Goal: Task Accomplishment & Management: Complete application form

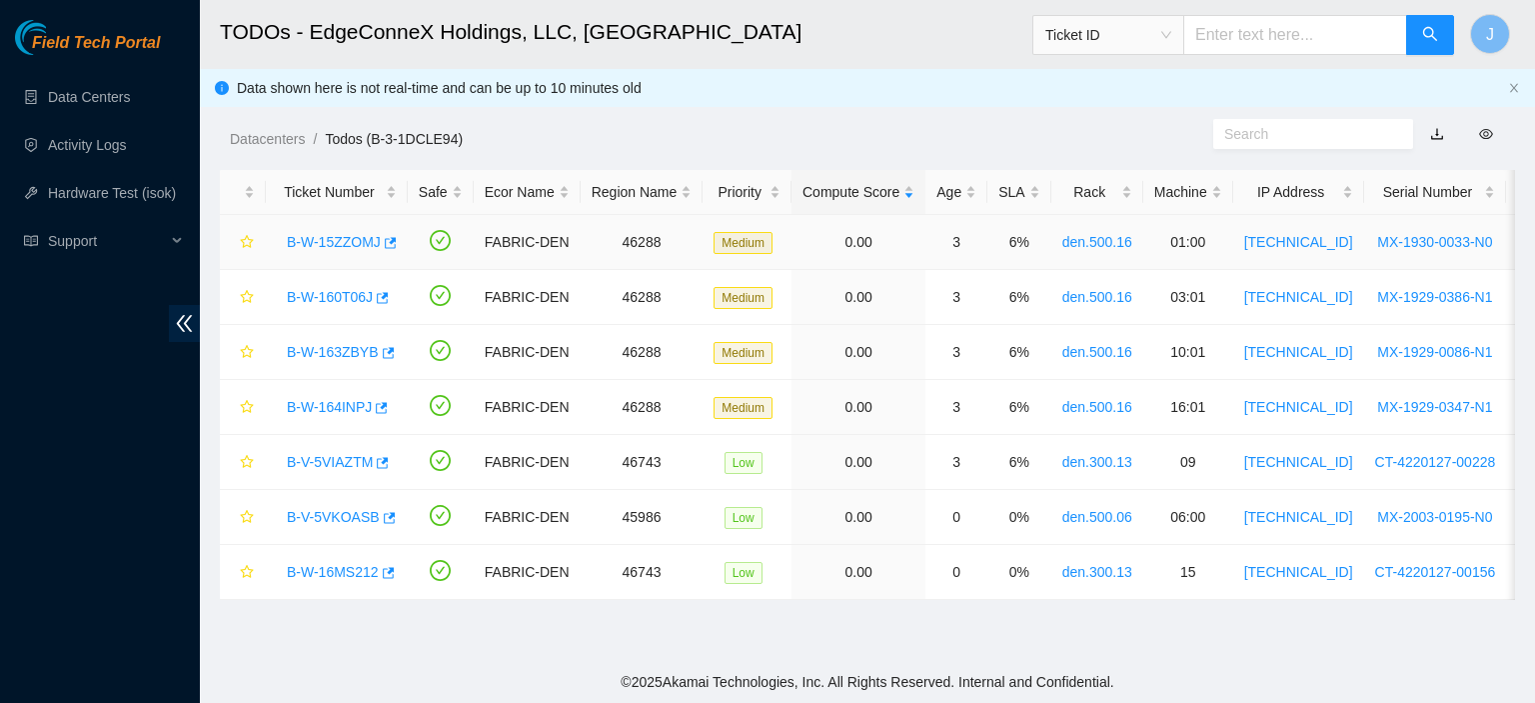
click at [324, 240] on link "B-W-15ZZOMJ" at bounding box center [334, 242] width 94 height 16
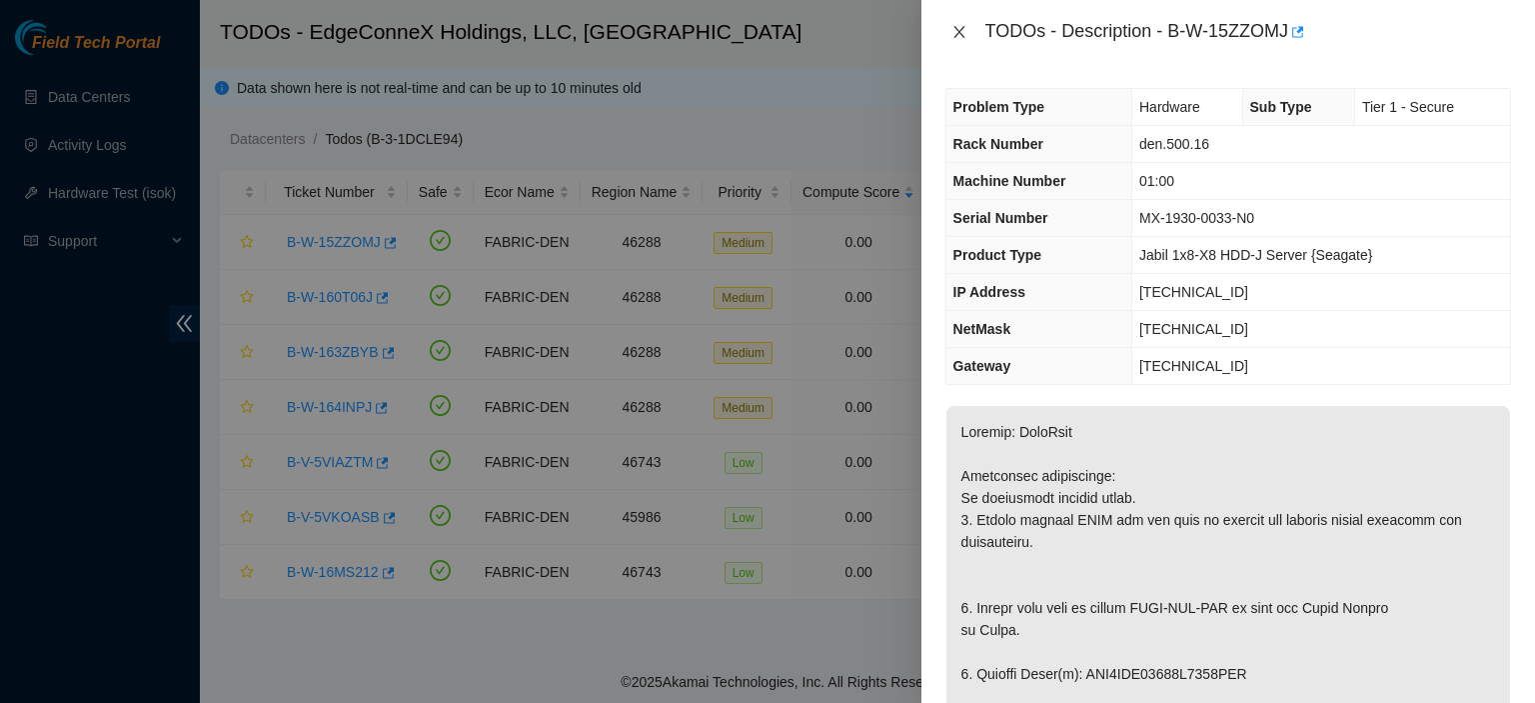
click at [953, 36] on icon "close" at bounding box center [959, 32] width 16 height 16
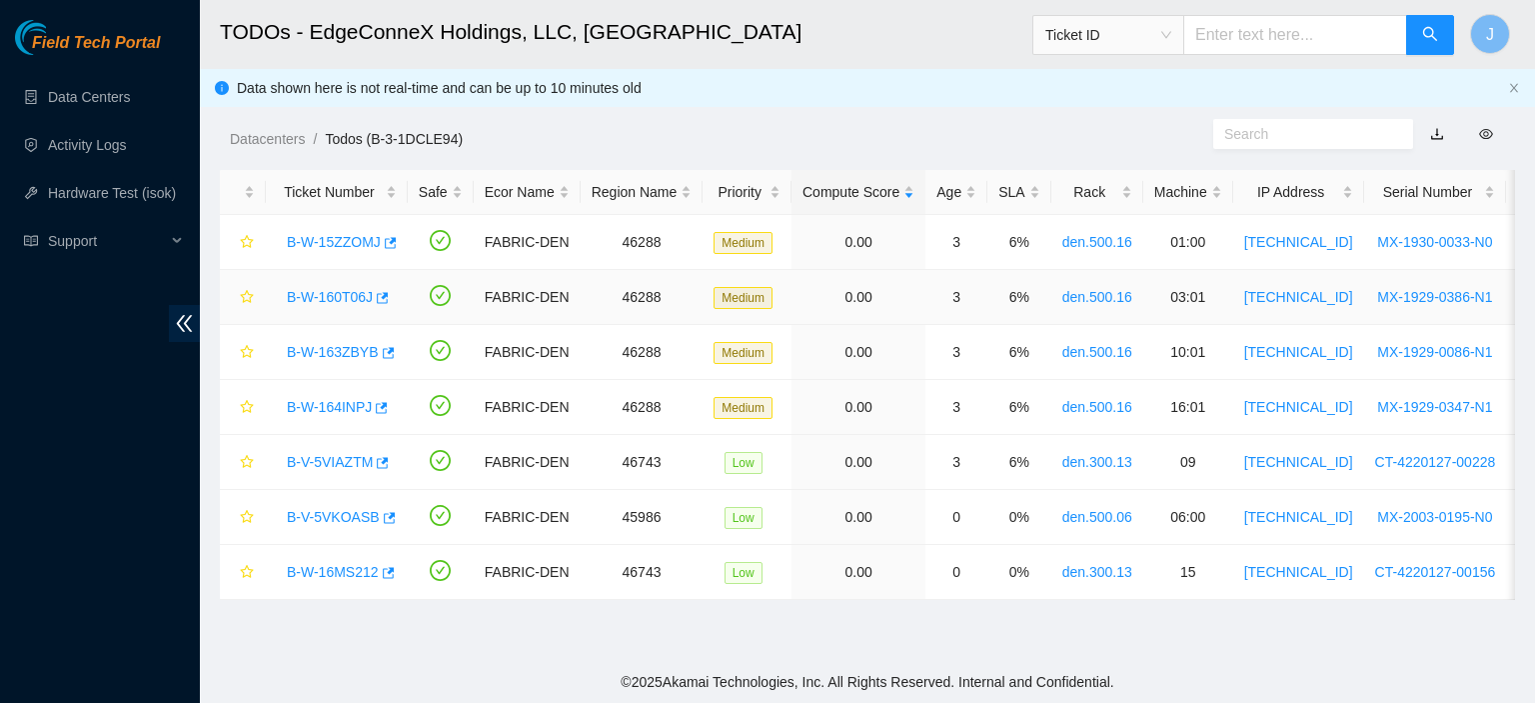
click at [321, 297] on link "B-W-160T06J" at bounding box center [330, 297] width 86 height 16
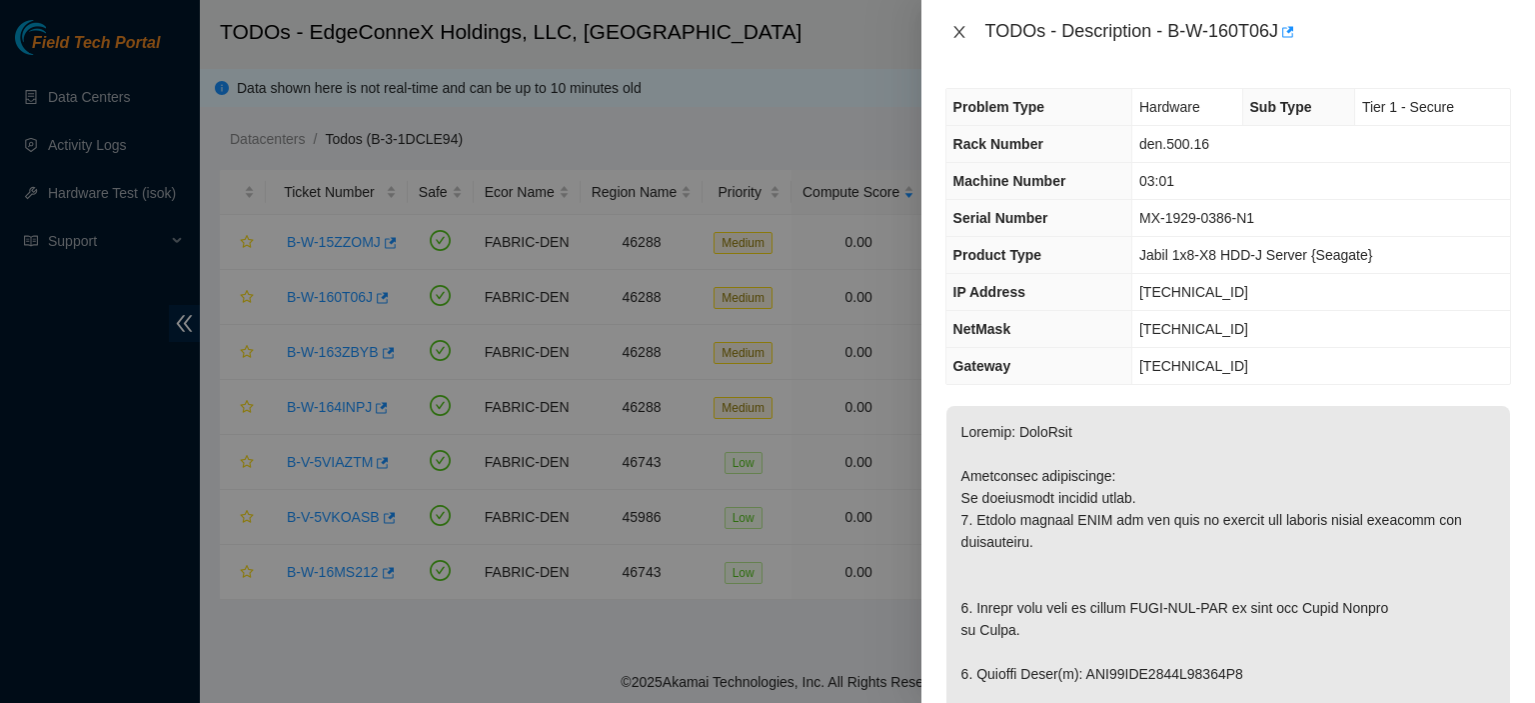
click at [963, 30] on icon "close" at bounding box center [959, 32] width 16 height 16
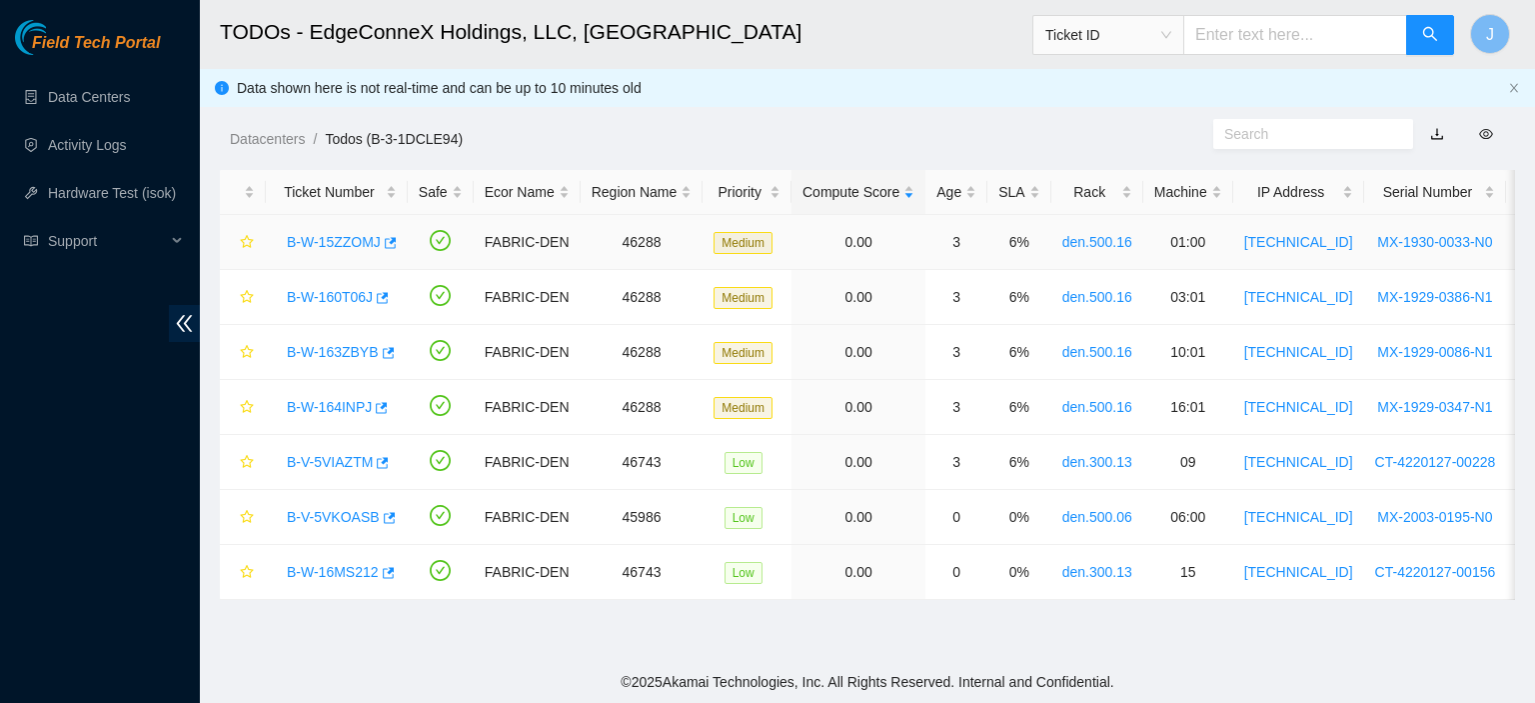
click at [324, 234] on link "B-W-15ZZOMJ" at bounding box center [334, 242] width 94 height 16
click at [1534, 0] on div at bounding box center [1535, 0] width 0 height 0
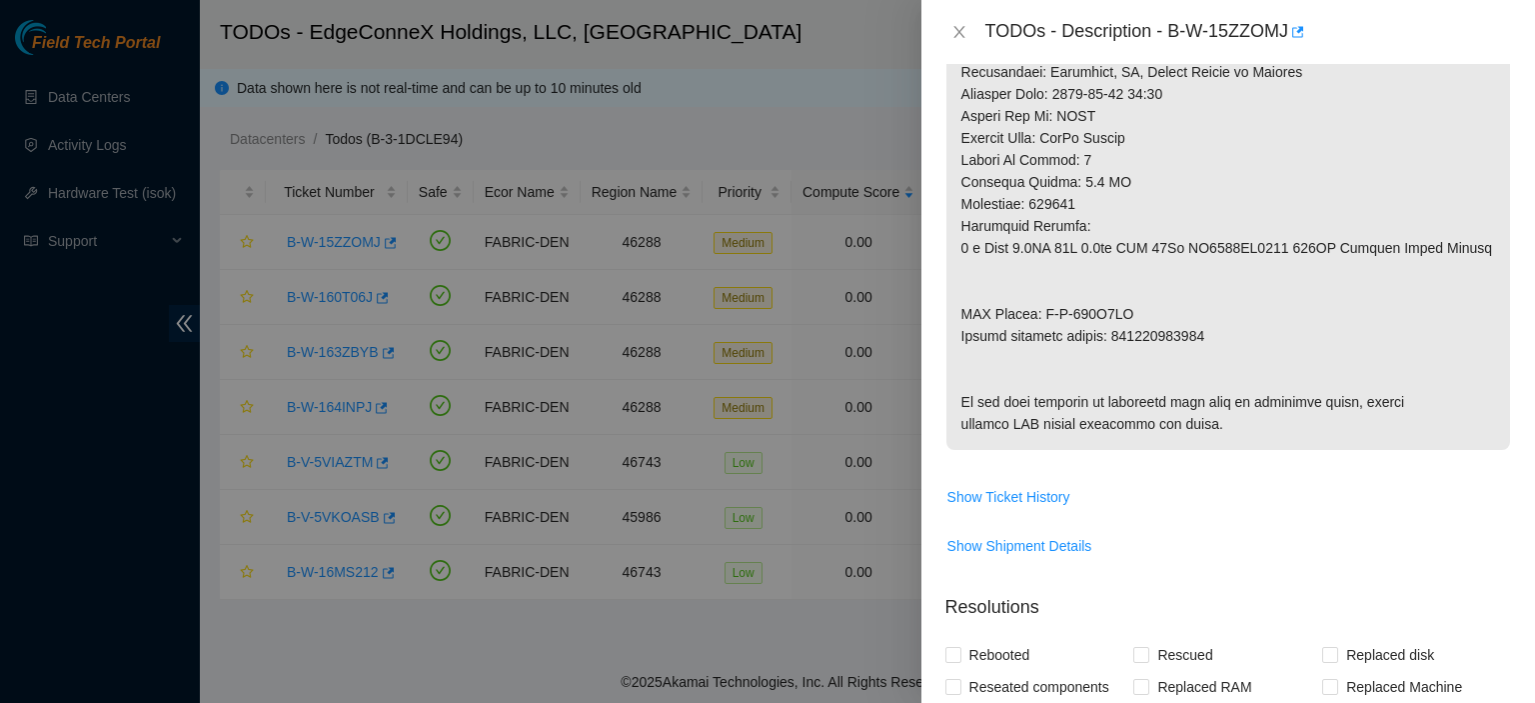
scroll to position [1083, 0]
drag, startPoint x: 1211, startPoint y: 336, endPoint x: 1114, endPoint y: 334, distance: 97.0
copy p "463470055558"
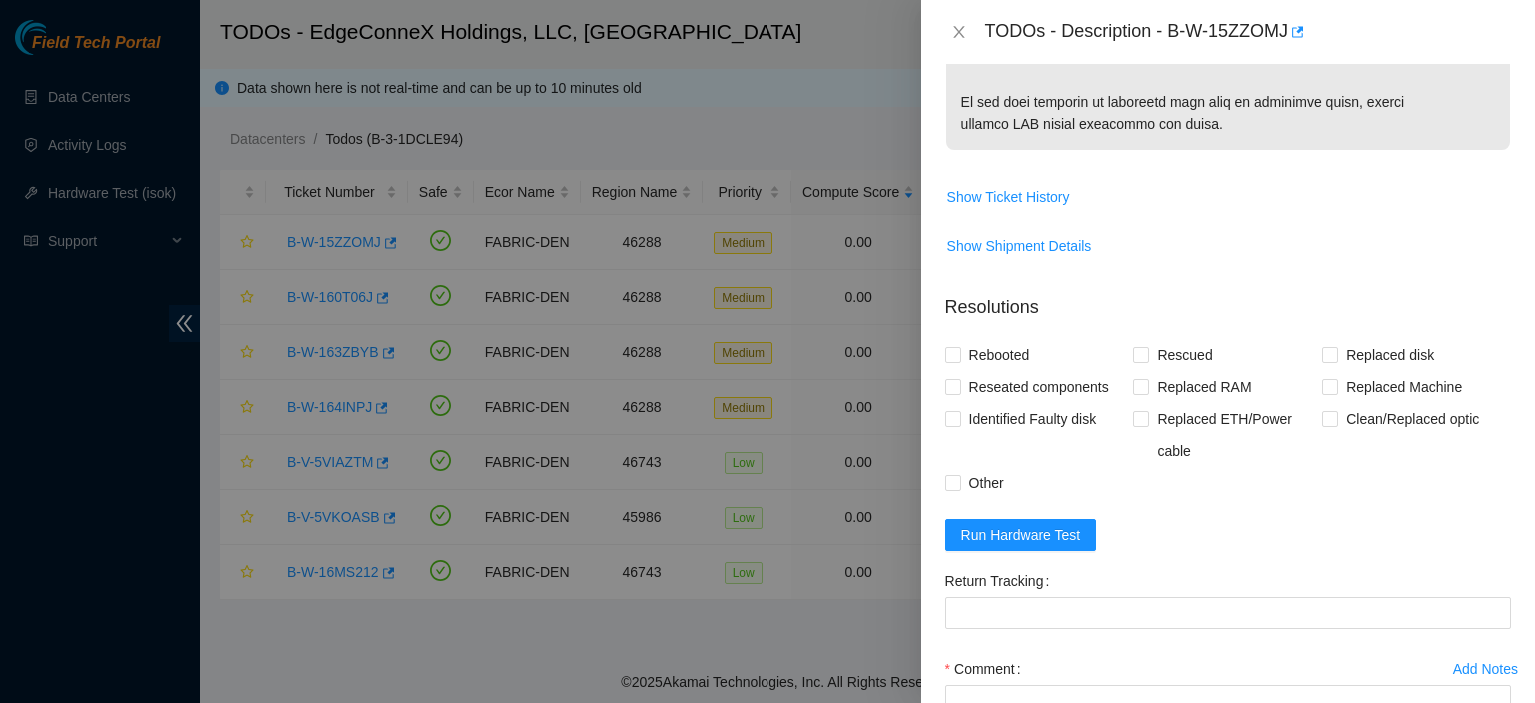
scroll to position [1452, 0]
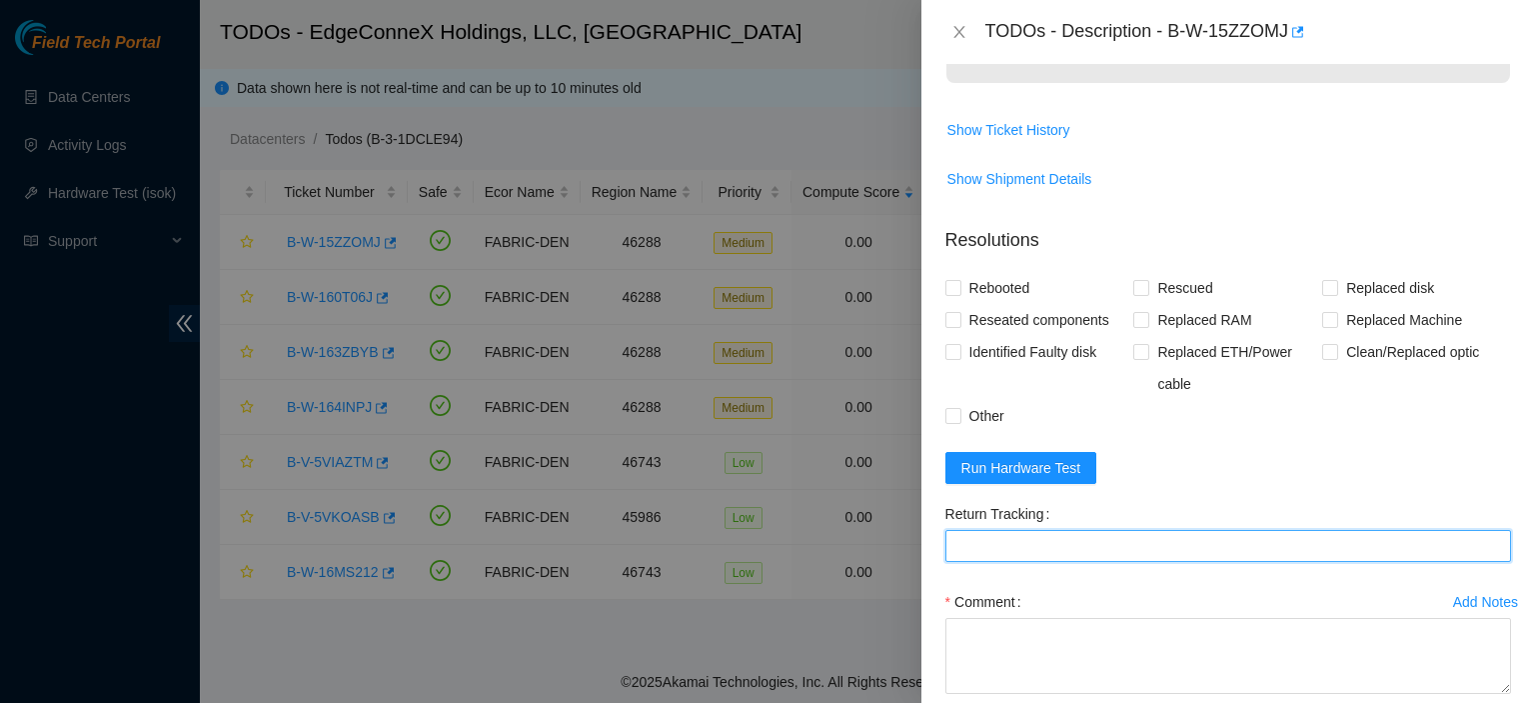
click at [1273, 562] on Tracking "Return Tracking" at bounding box center [1228, 546] width 566 height 32
paste Tracking "463470055558"
type Tracking "463470055558"
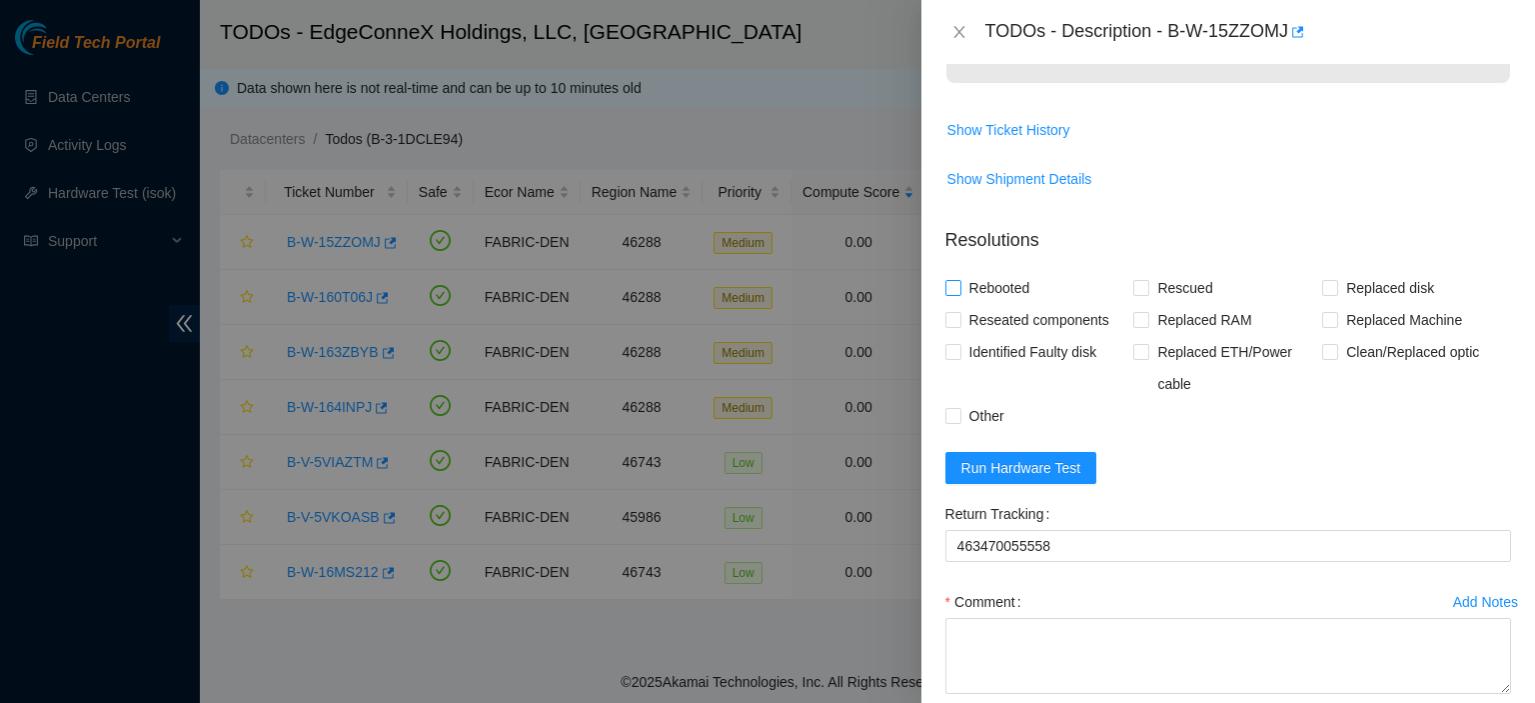
click at [954, 294] on input "Rebooted" at bounding box center [952, 287] width 14 height 14
checkbox input "true"
click at [1135, 294] on input "Rescued" at bounding box center [1140, 287] width 14 height 14
checkbox input "true"
click at [1326, 296] on span at bounding box center [1330, 288] width 16 height 16
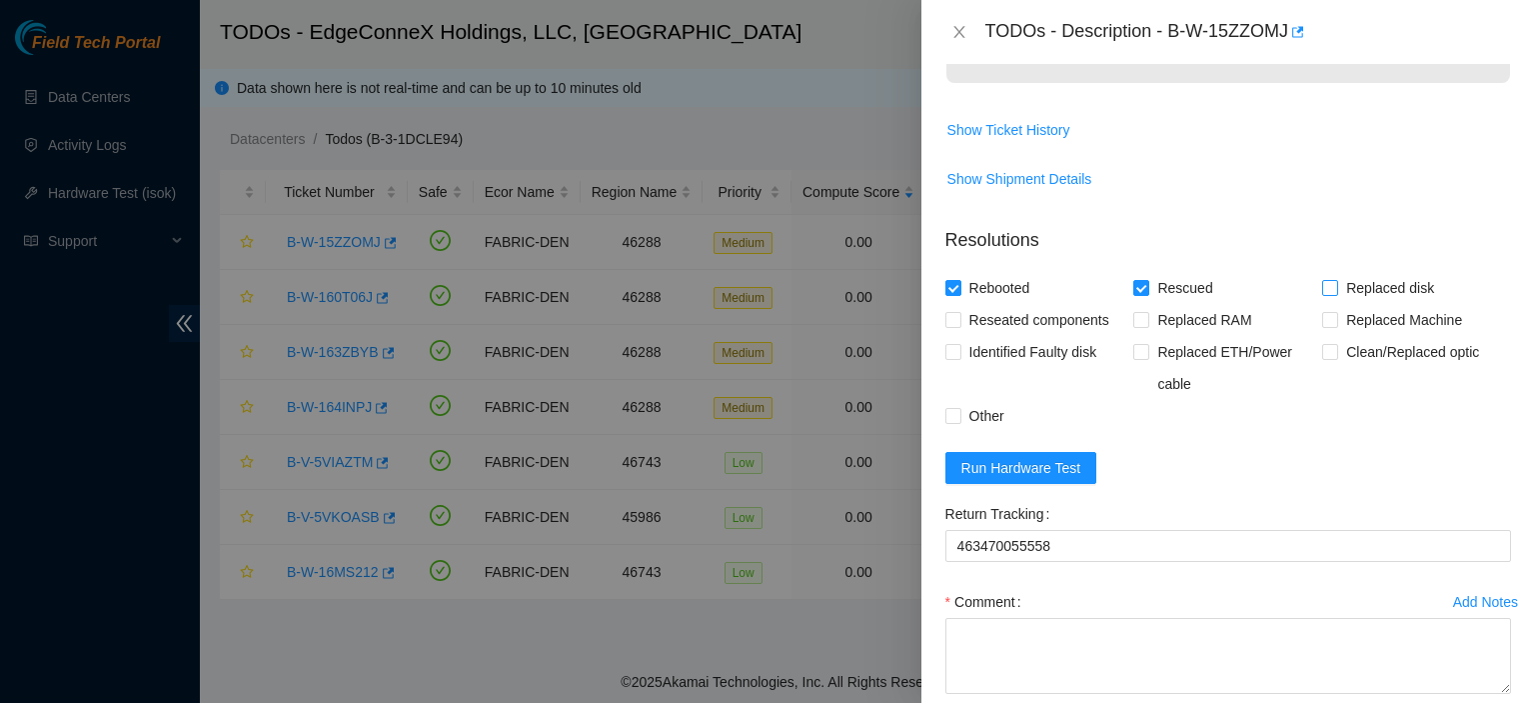
click at [1326, 294] on input "Replaced disk" at bounding box center [1329, 287] width 14 height 14
checkbox input "true"
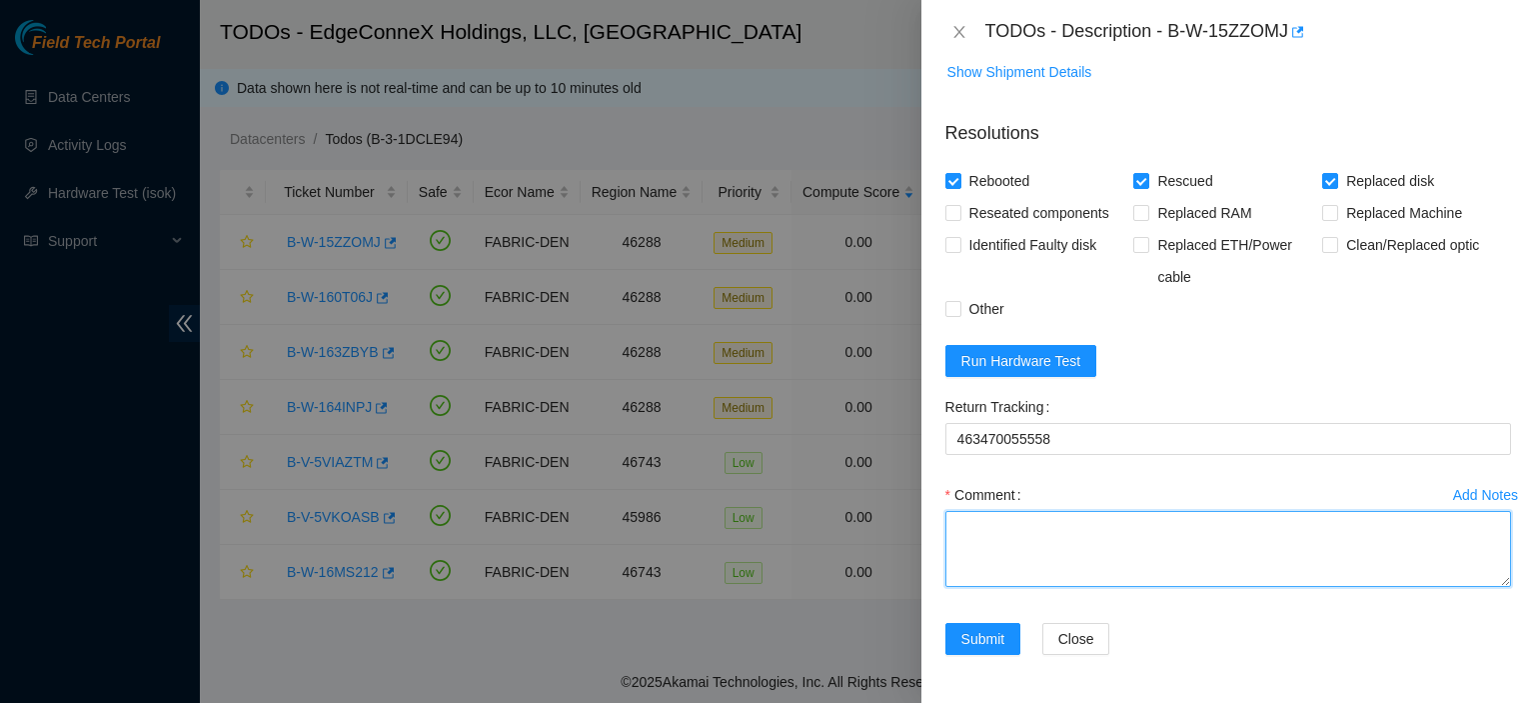
click at [1130, 558] on textarea "Comment" at bounding box center [1228, 549] width 566 height 76
type textarea "Replaced disk with WFKA2DX4. Rescued. Rebooted."
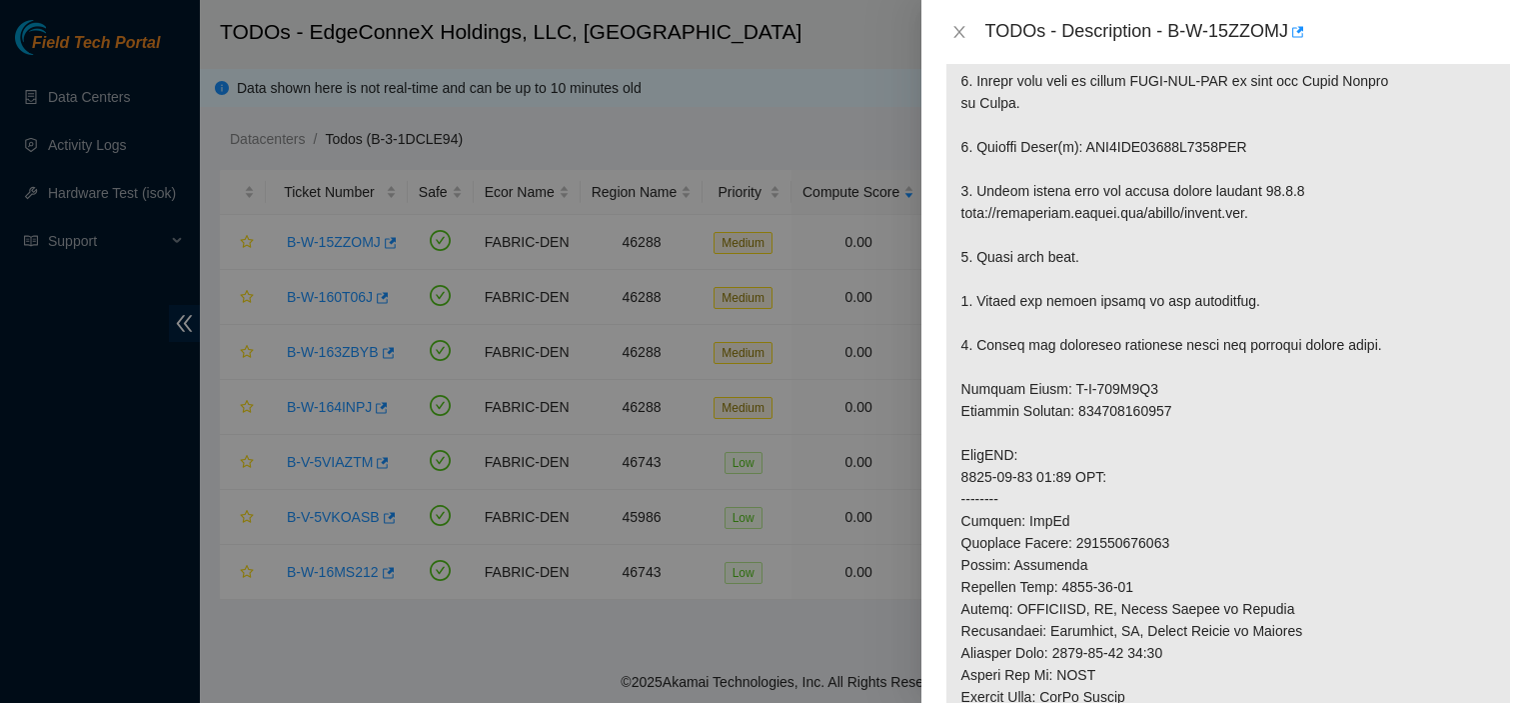
scroll to position [0, 0]
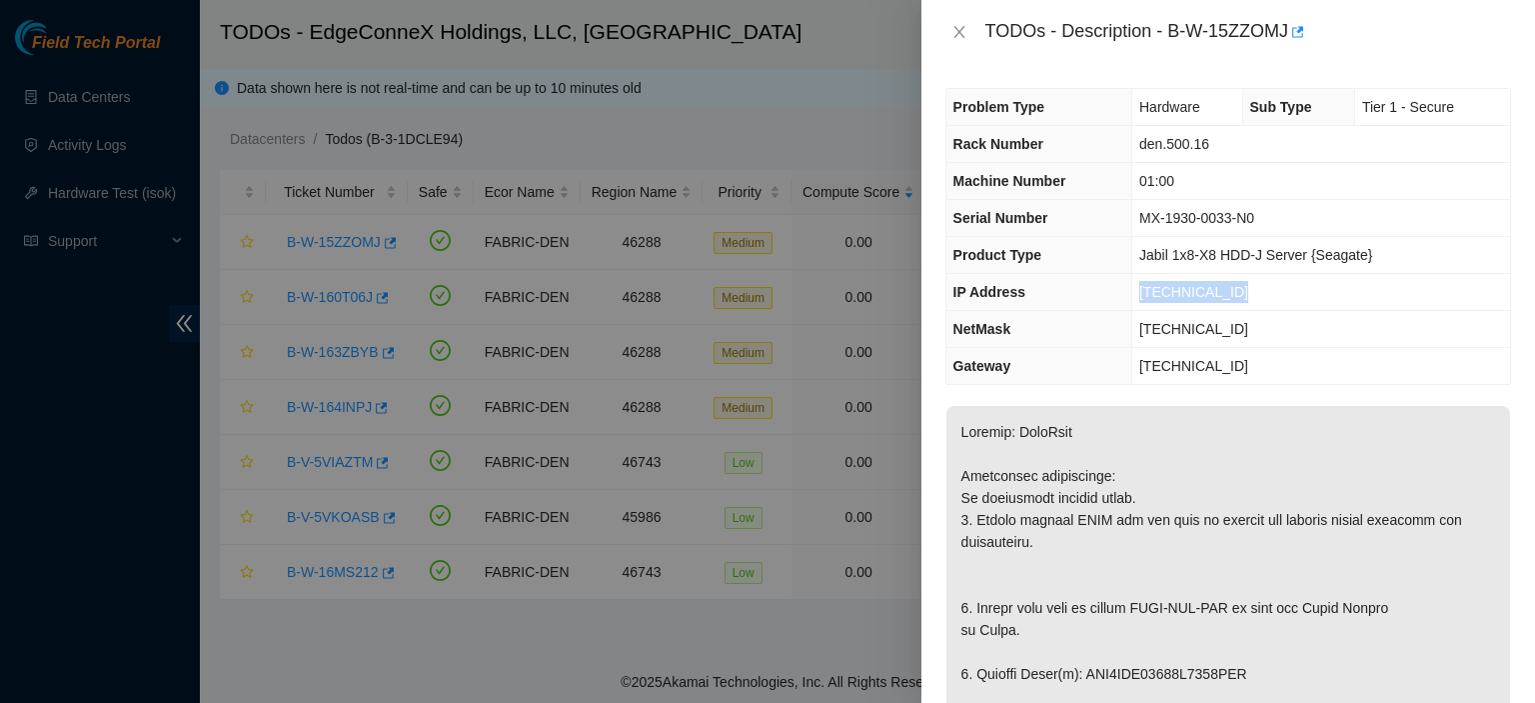
drag, startPoint x: 1269, startPoint y: 289, endPoint x: 1140, endPoint y: 288, distance: 128.9
click at [1140, 288] on td "[TECHNICAL_ID]" at bounding box center [1320, 292] width 379 height 37
copy span "[TECHNICAL_ID]"
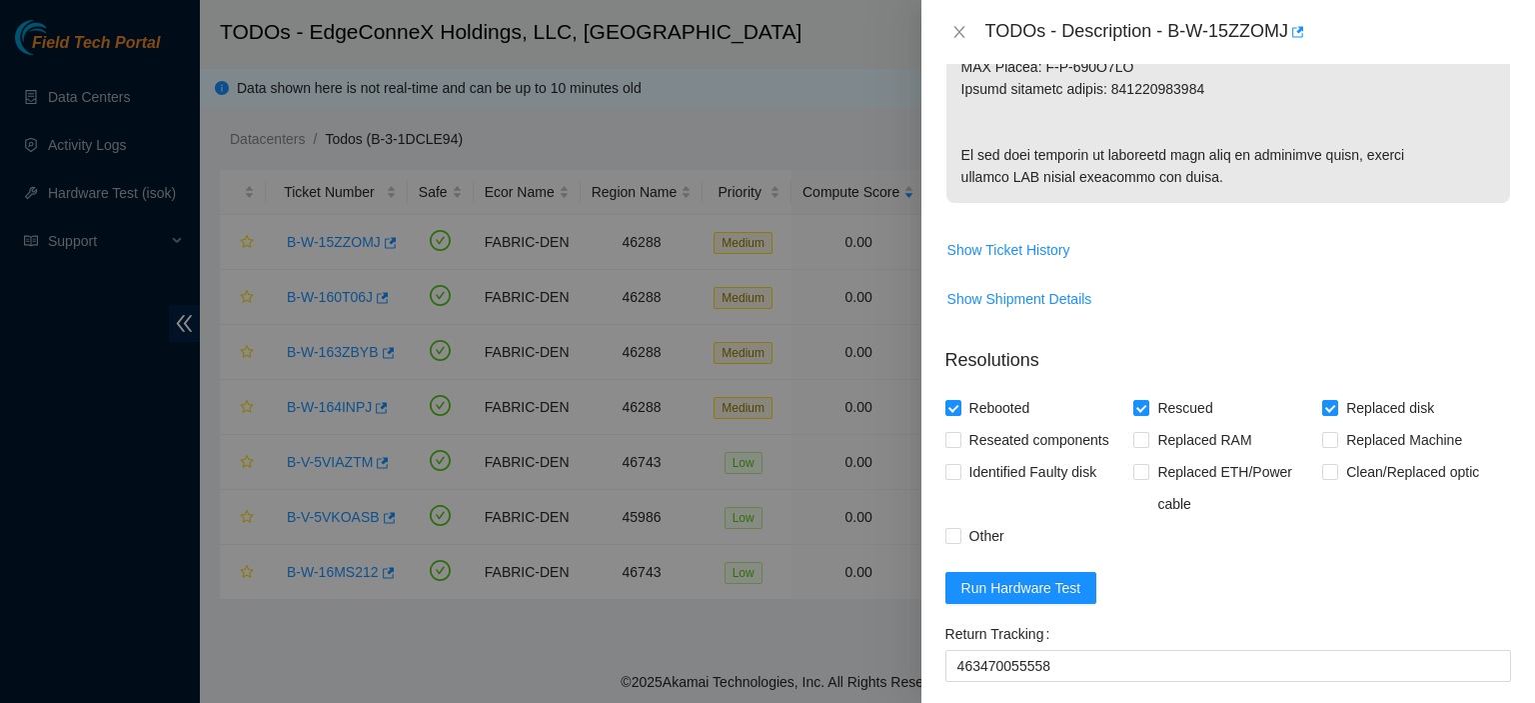
scroll to position [1645, 0]
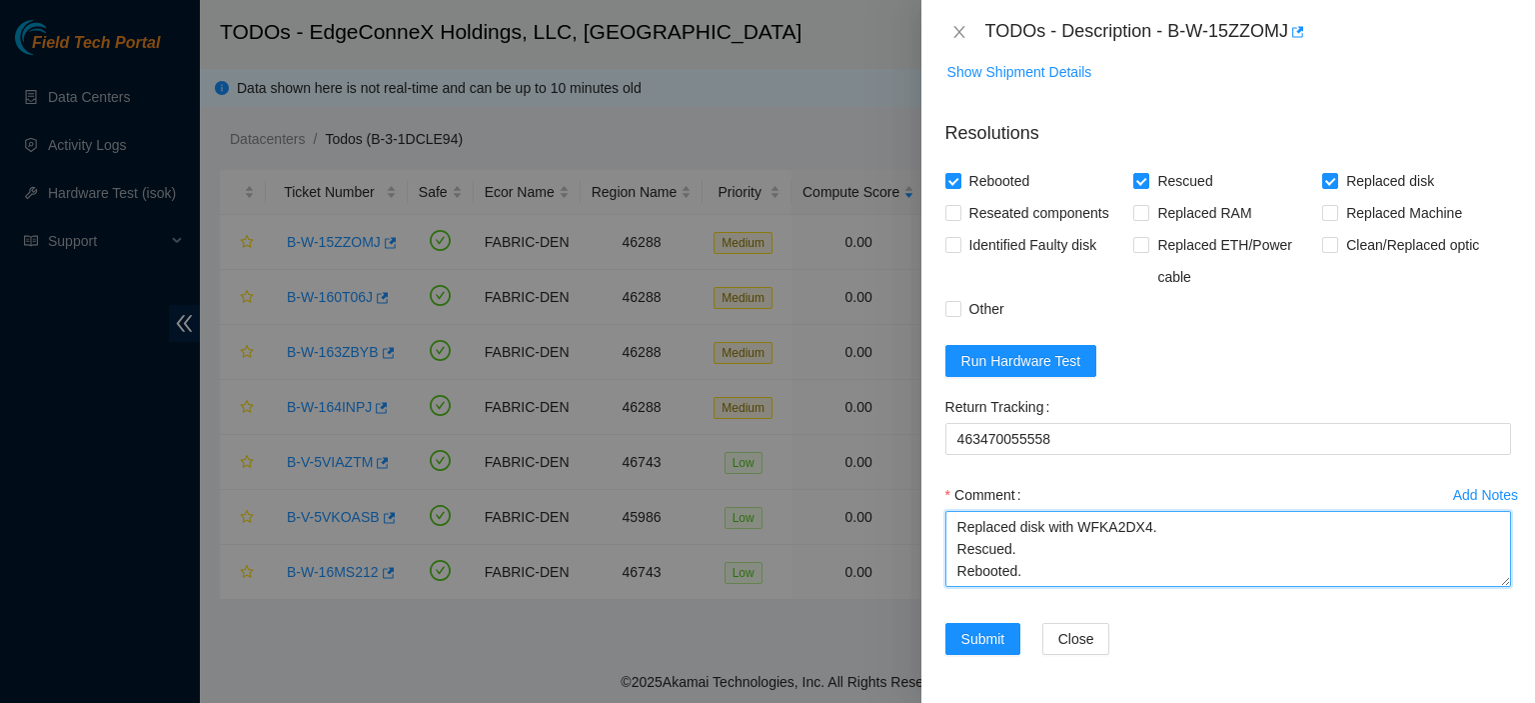
drag, startPoint x: 954, startPoint y: 519, endPoint x: 1151, endPoint y: 595, distance: 211.0
click at [1151, 595] on div "Comment Replaced disk with WFKA2DX4. Rescued. Rebooted." at bounding box center [1228, 539] width 566 height 120
click at [1269, 361] on form "Resolutions Rebooted Rescued Replaced disk Reseated components Replaced RAM Rep…" at bounding box center [1228, 391] width 566 height 575
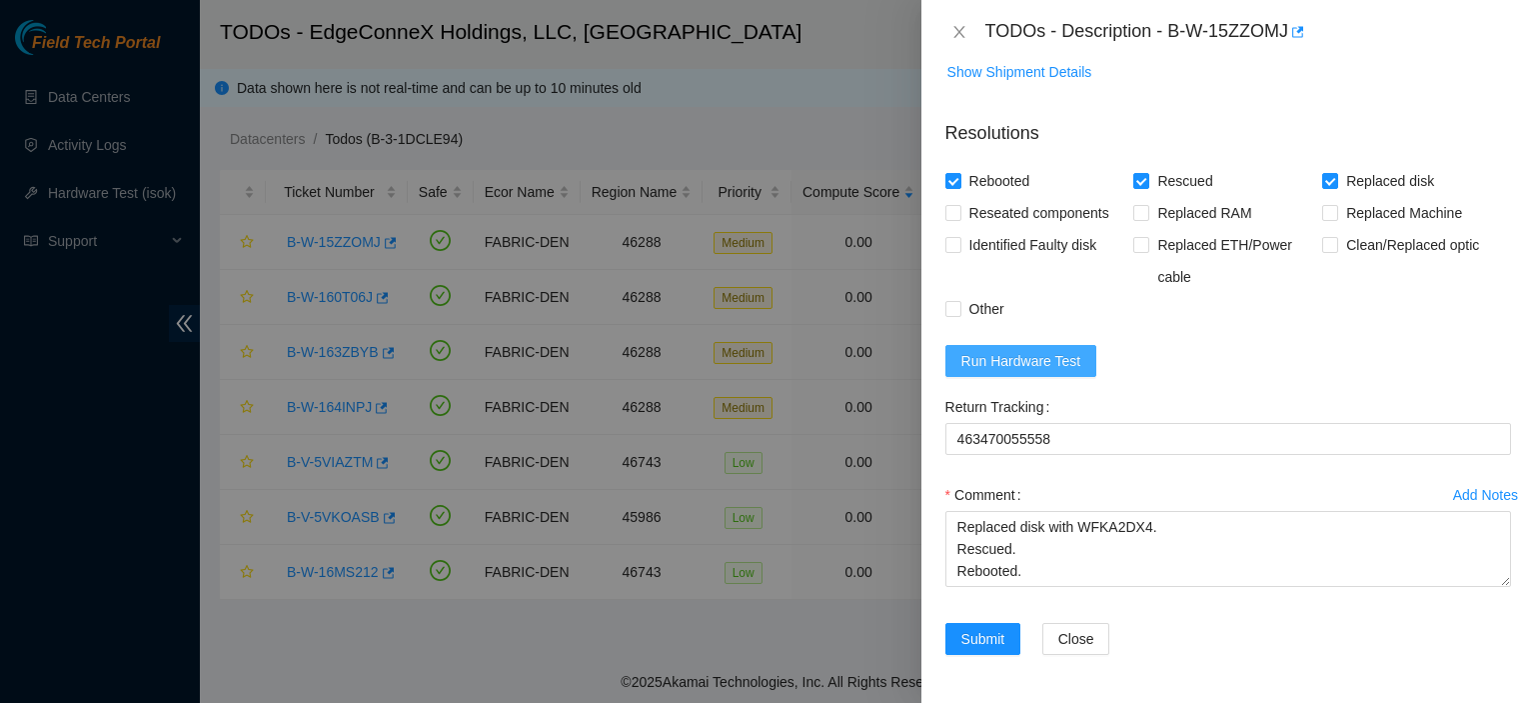
click at [1034, 352] on span "Run Hardware Test" at bounding box center [1021, 361] width 120 height 22
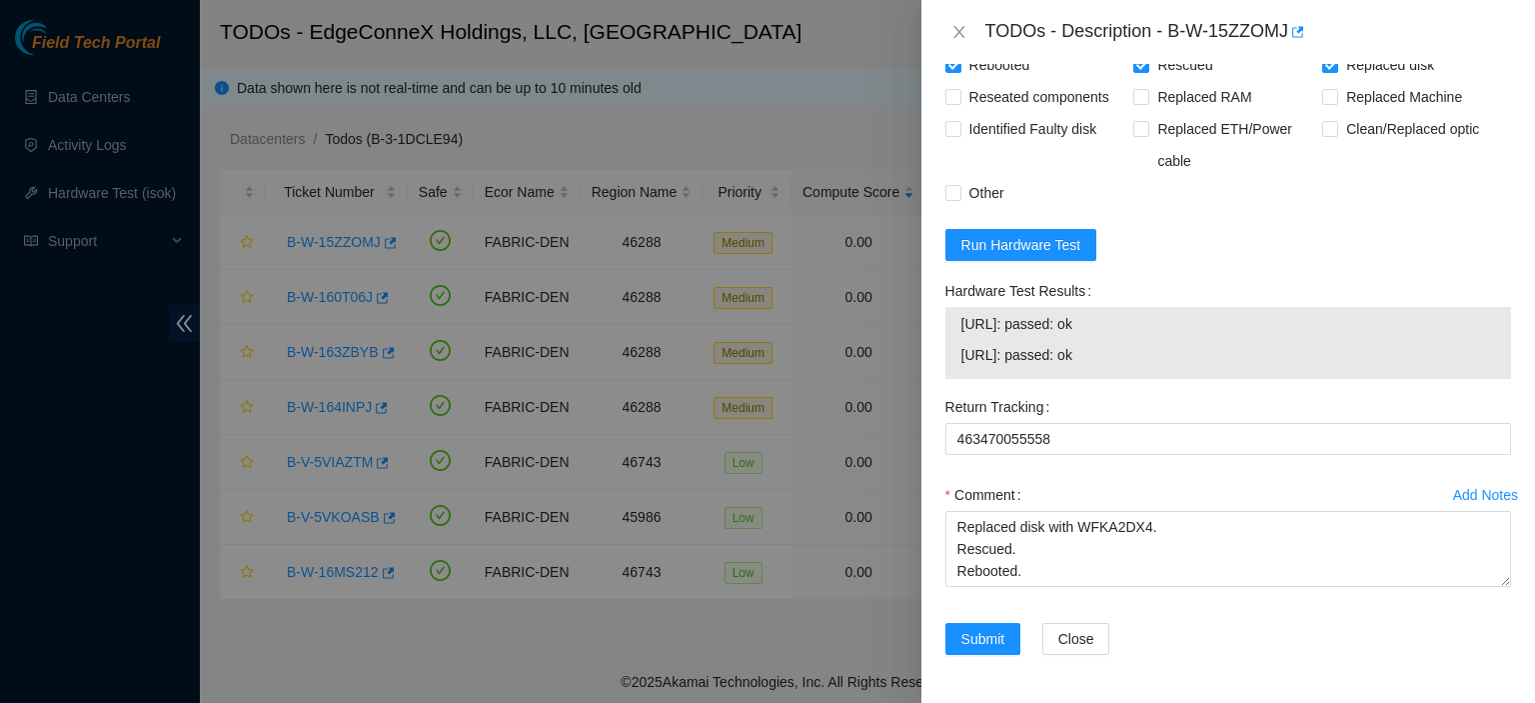
scroll to position [1761, 0]
click at [982, 628] on span "Submit" at bounding box center [983, 639] width 44 height 22
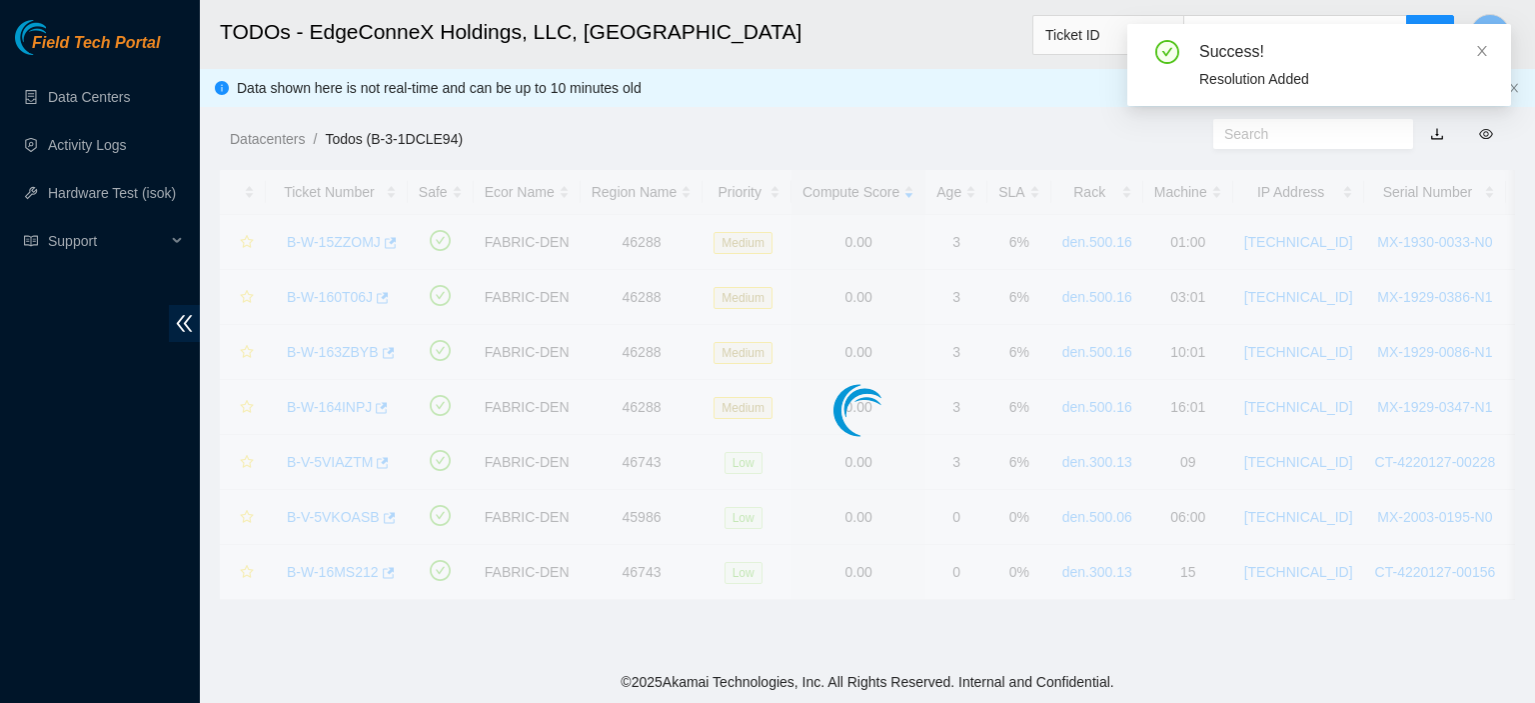
scroll to position [541, 0]
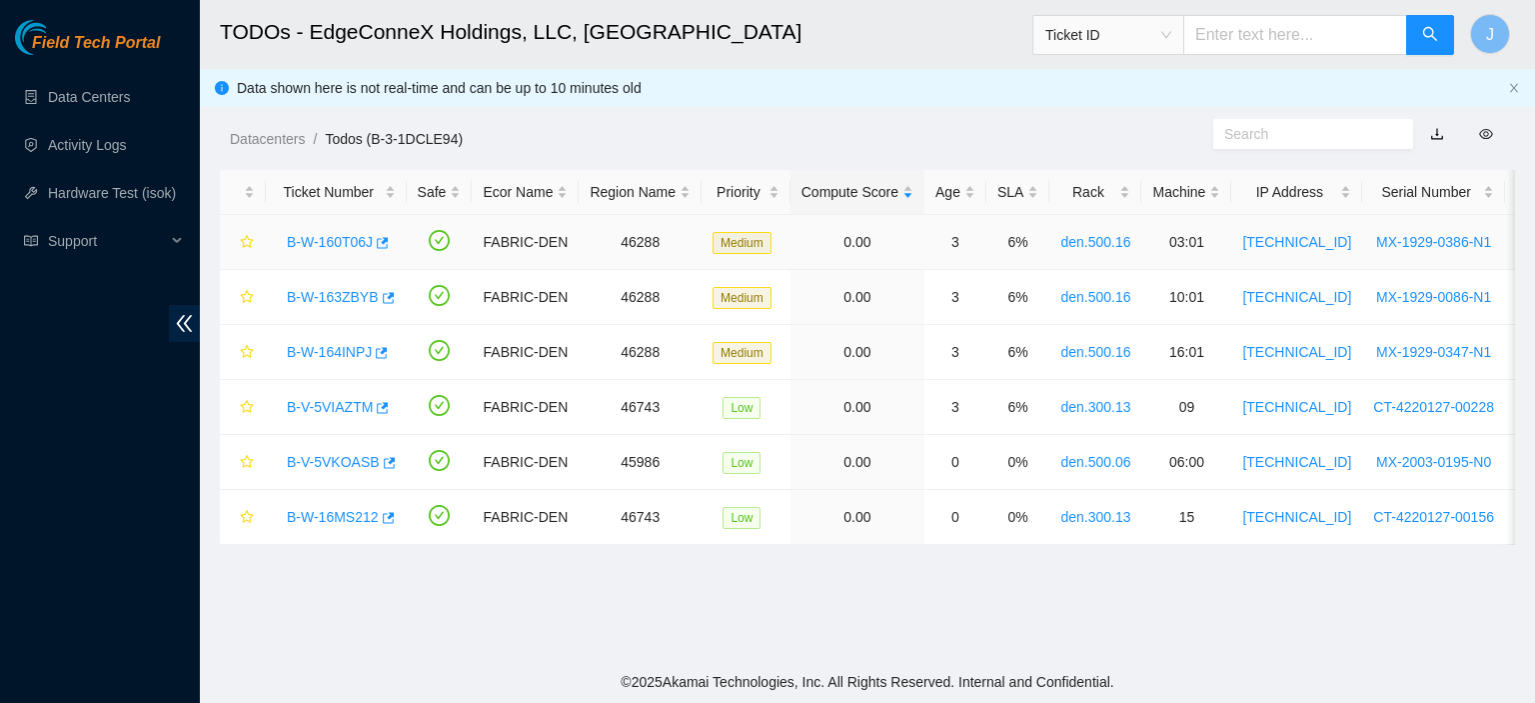
click at [330, 235] on link "B-W-160T06J" at bounding box center [330, 242] width 86 height 16
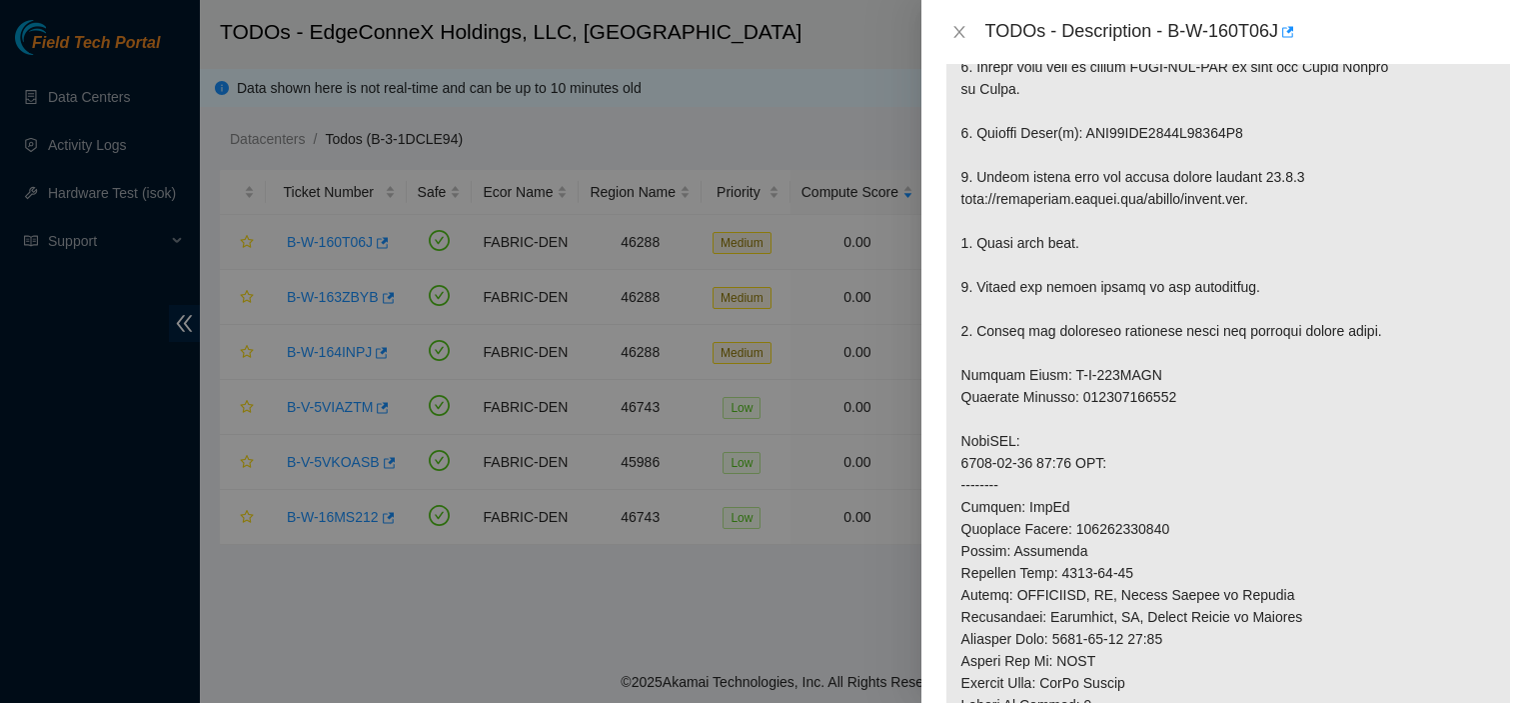
scroll to position [1645, 0]
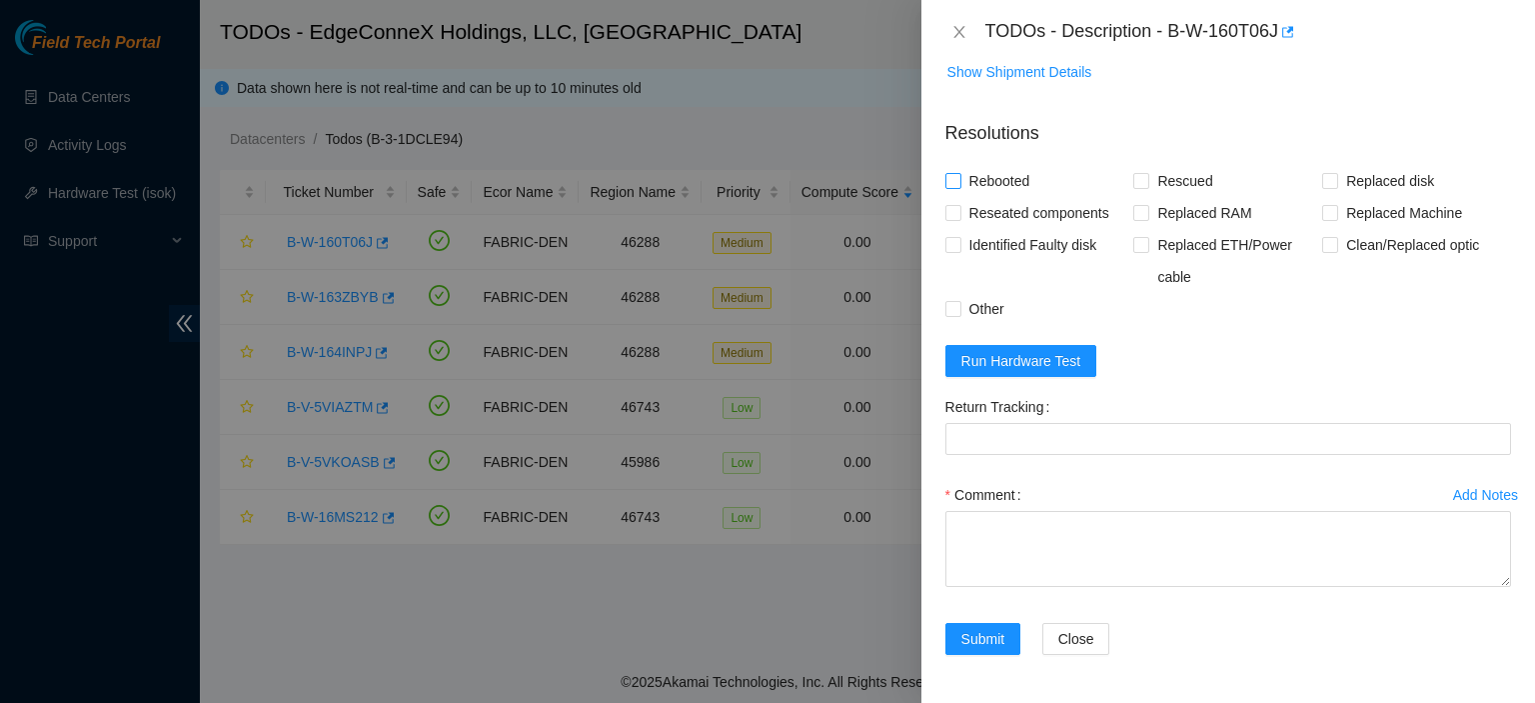
click at [951, 183] on input "Rebooted" at bounding box center [952, 180] width 14 height 14
checkbox input "true"
click at [1139, 180] on input "Rescued" at bounding box center [1140, 180] width 14 height 14
checkbox input "true"
click at [1326, 180] on span at bounding box center [1330, 181] width 16 height 16
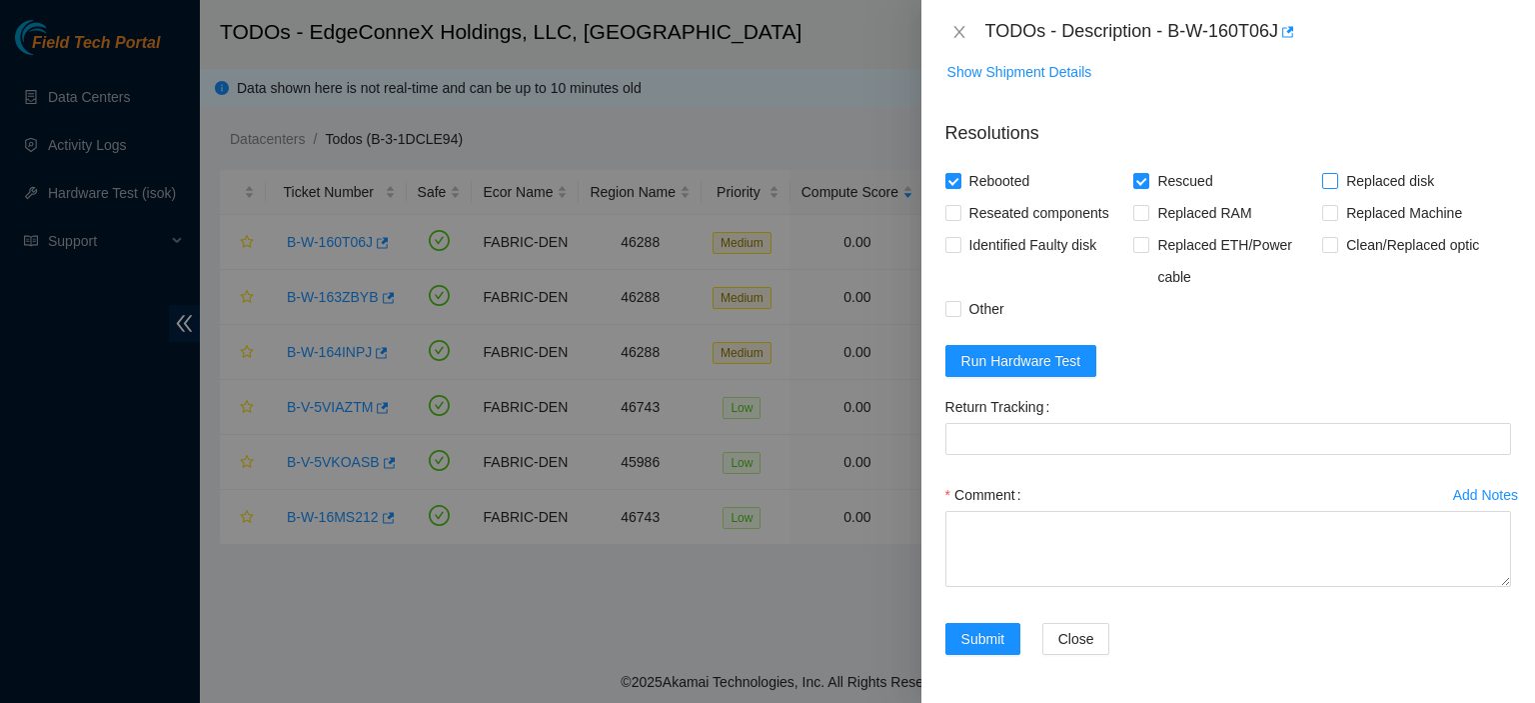
click at [1326, 180] on input "Replaced disk" at bounding box center [1329, 180] width 14 height 14
checkbox input "true"
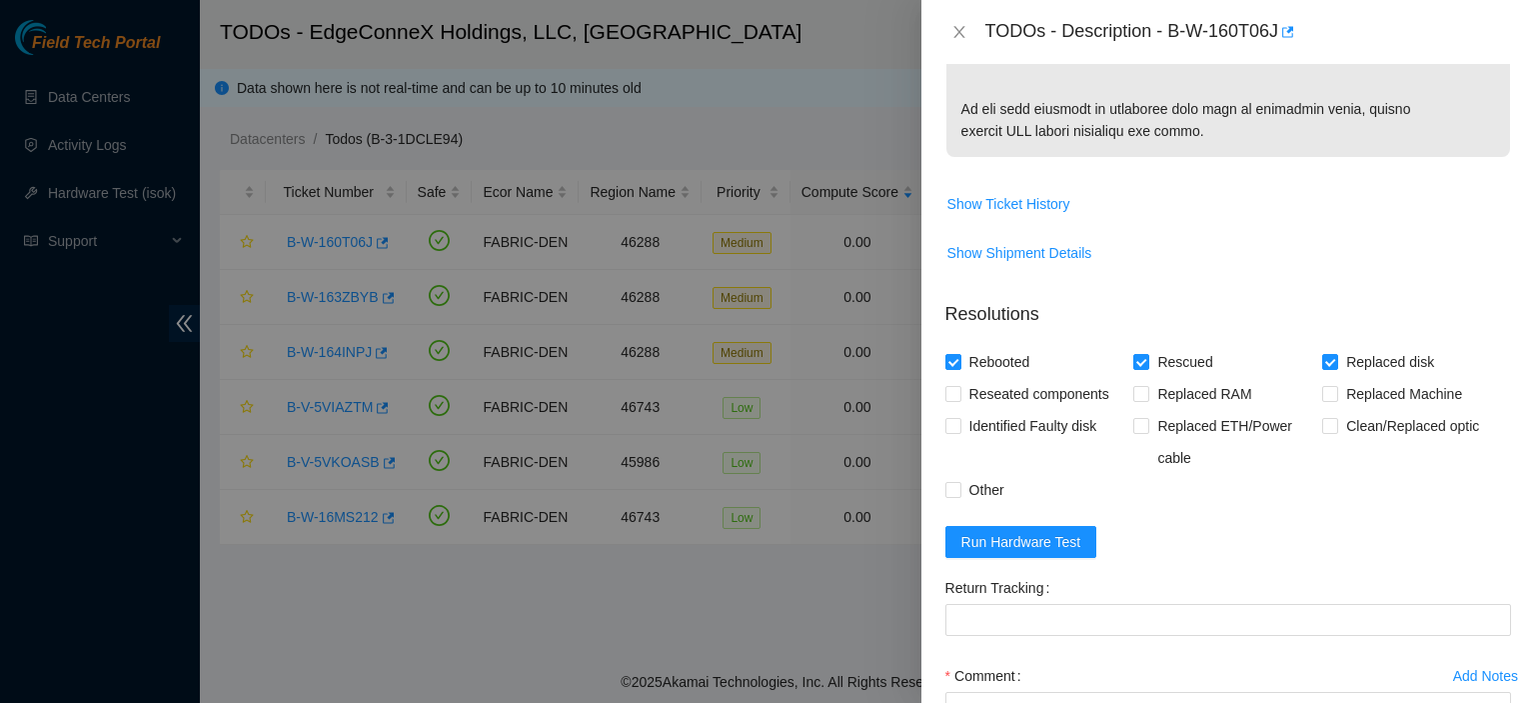
scroll to position [1245, 0]
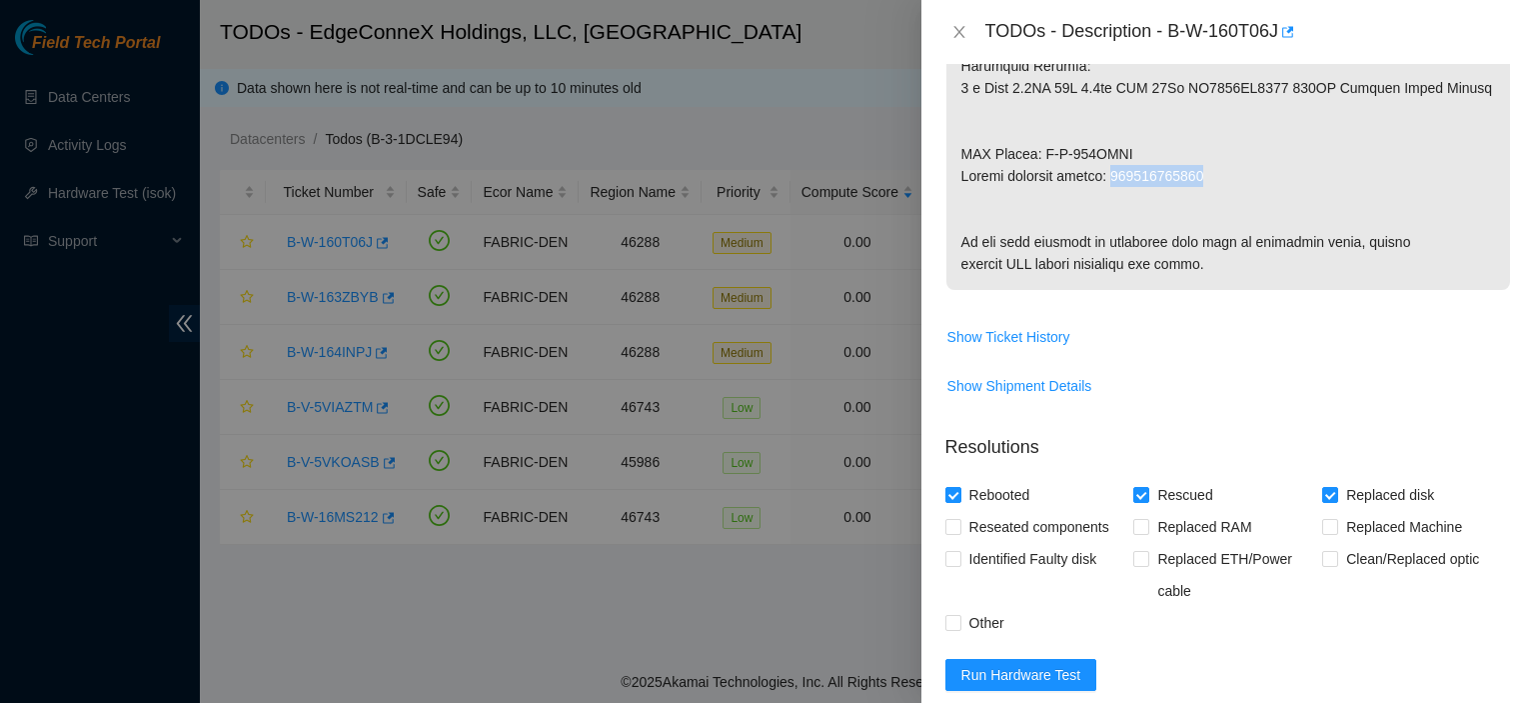
drag, startPoint x: 1209, startPoint y: 173, endPoint x: 1116, endPoint y: 171, distance: 93.0
copy p "463470055411"
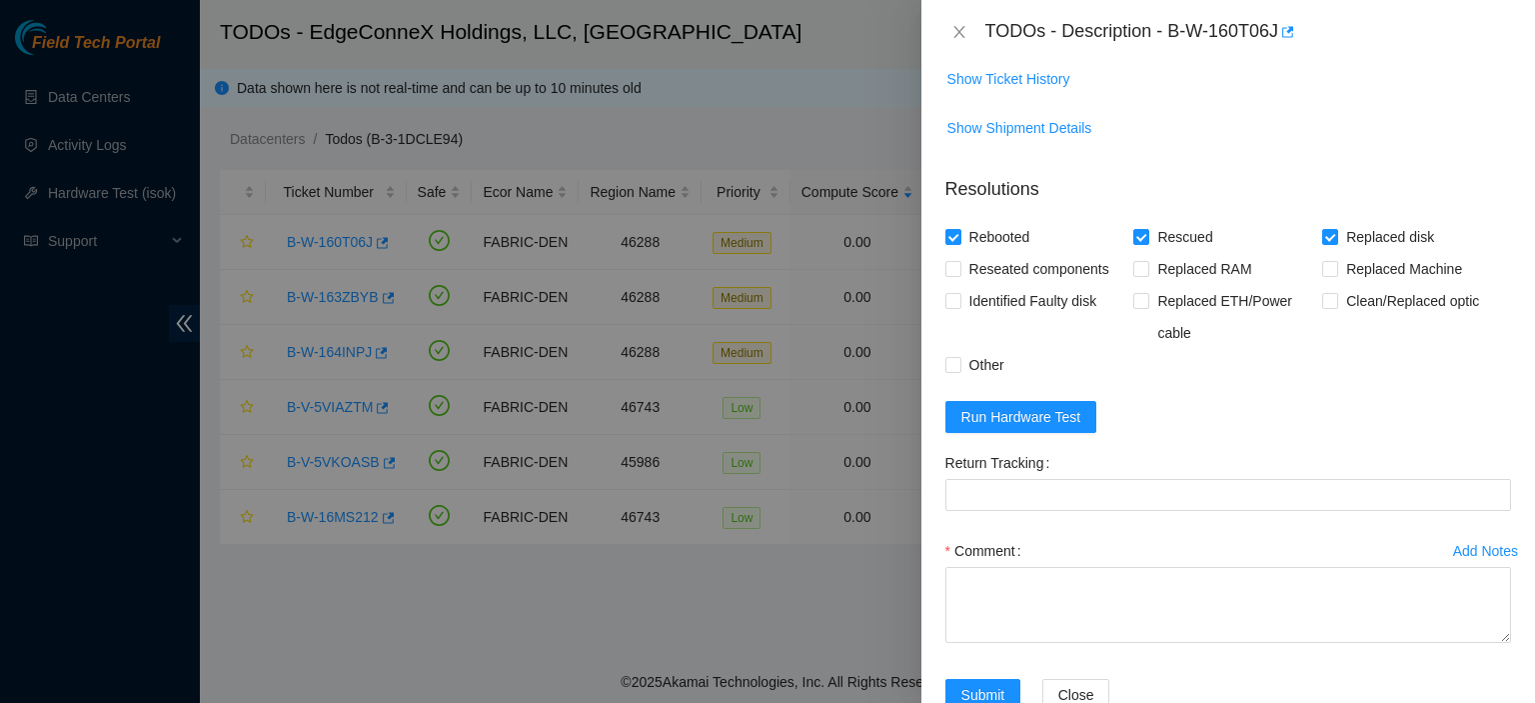
scroll to position [1645, 0]
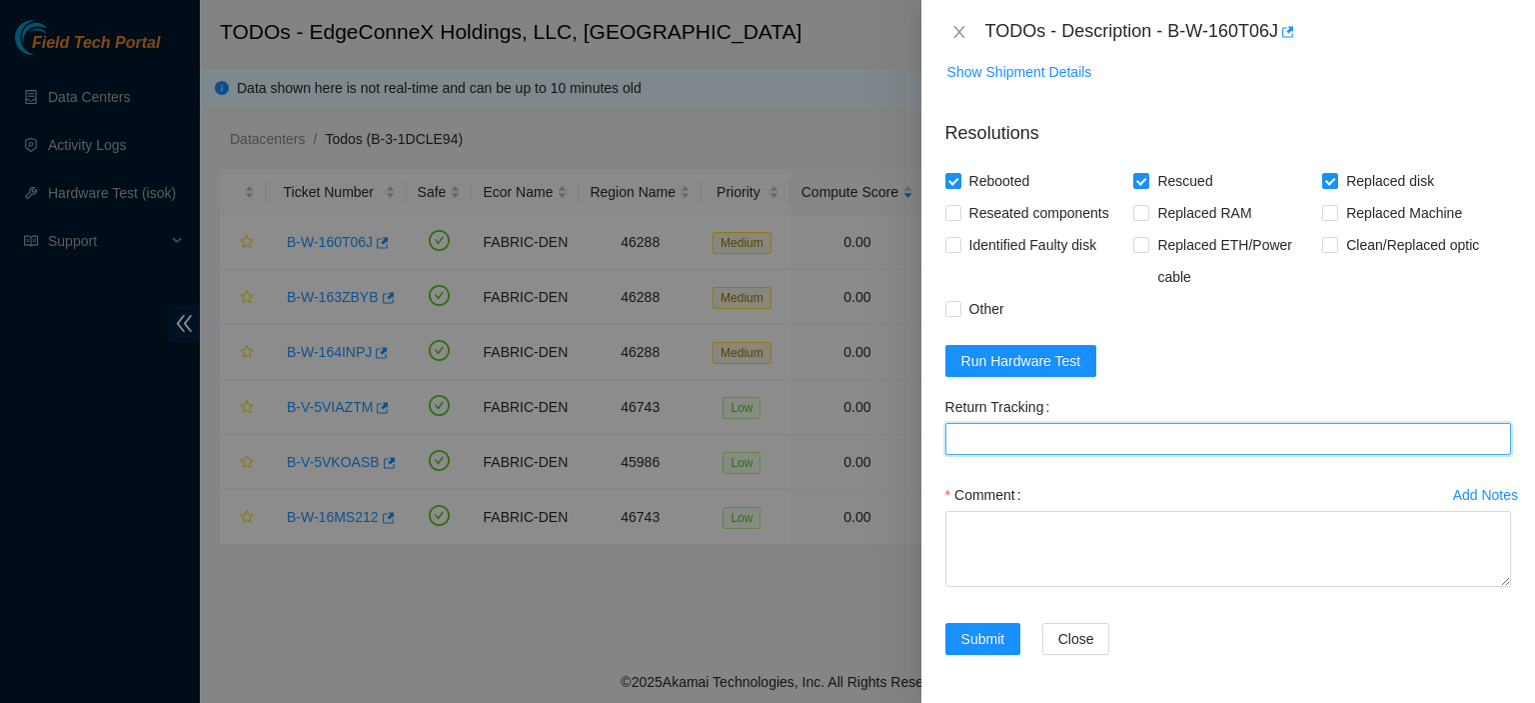
click at [1264, 441] on Tracking "Return Tracking" at bounding box center [1228, 439] width 566 height 32
paste Tracking "463470055411"
type Tracking "463470055411"
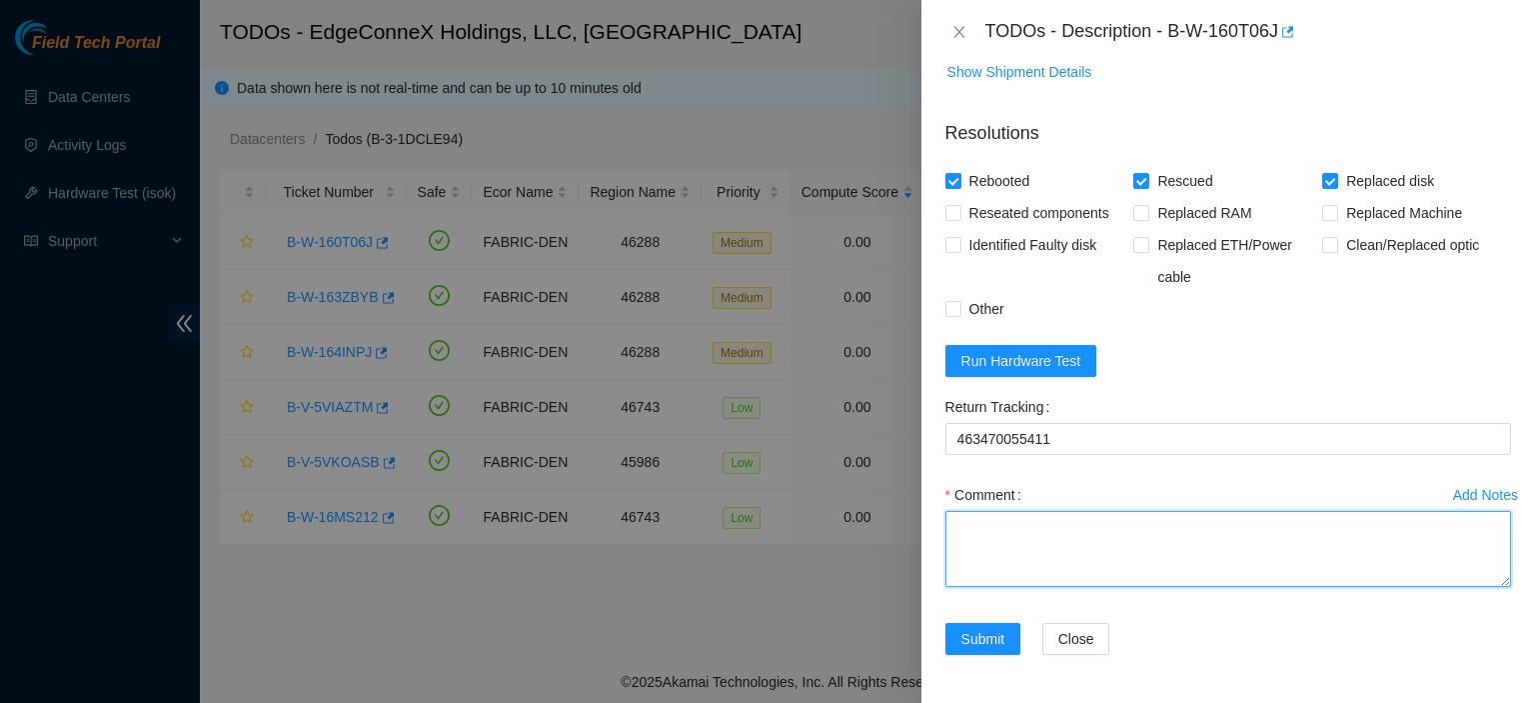
click at [1198, 529] on textarea "Comment" at bounding box center [1228, 549] width 566 height 76
type textarea "Replaced disk with"
click at [1198, 529] on textarea "Replaced disk with" at bounding box center [1228, 549] width 566 height 76
type textarea "Replaced disk with WFKA2SJA. Rescued. Rebooted."
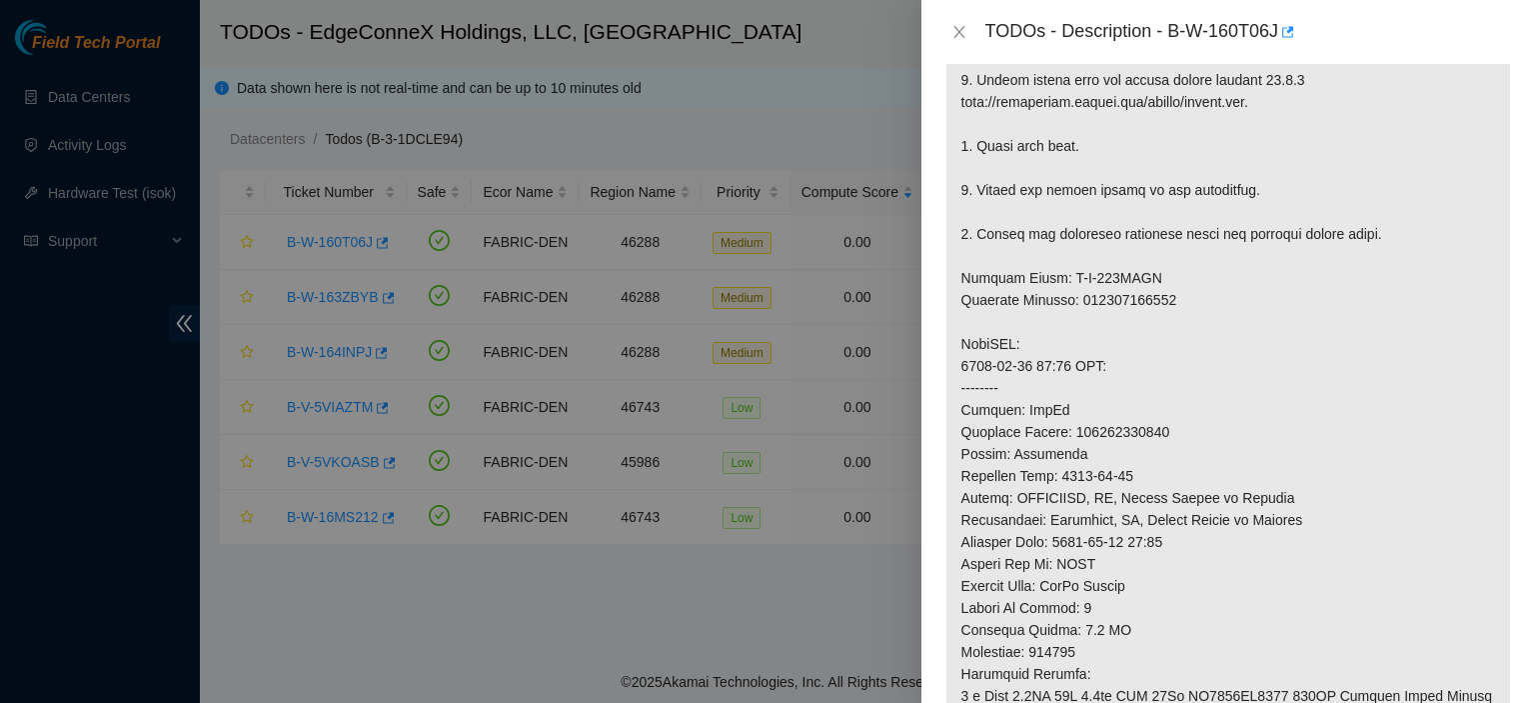
scroll to position [0, 0]
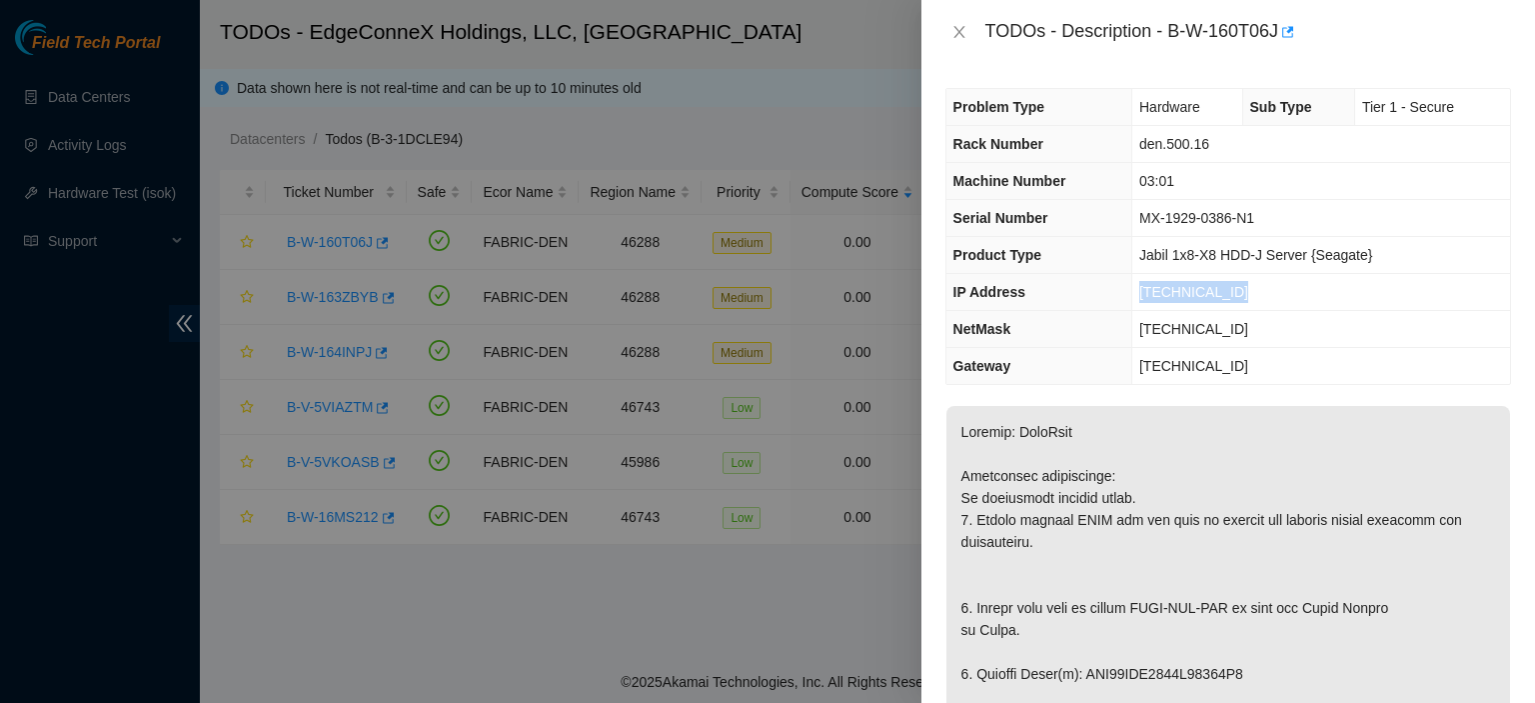
drag, startPoint x: 1248, startPoint y: 287, endPoint x: 1135, endPoint y: 294, distance: 113.1
click at [1135, 294] on td "[TECHNICAL_ID]" at bounding box center [1320, 292] width 379 height 37
copy span "[TECHNICAL_ID]"
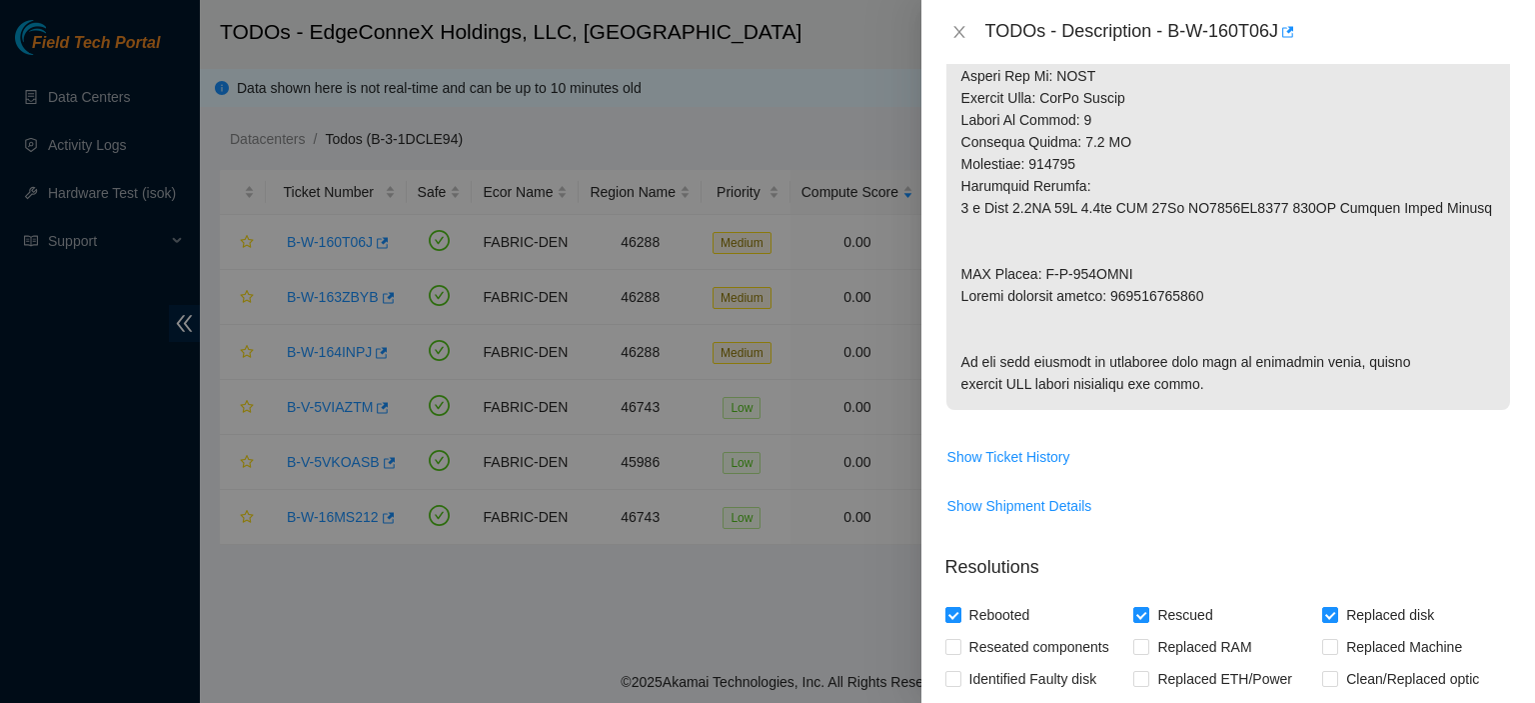
scroll to position [1645, 0]
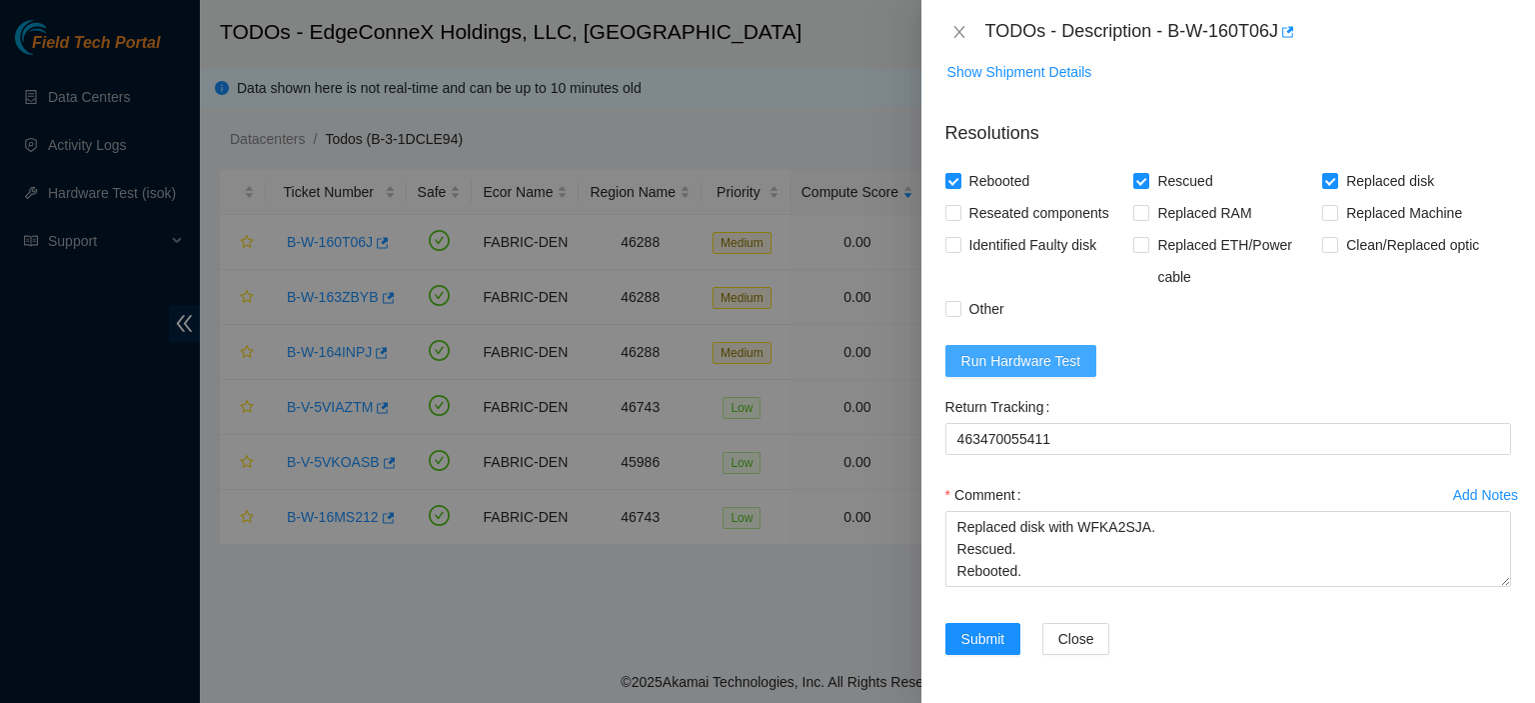
click at [1032, 349] on button "Run Hardware Test" at bounding box center [1021, 361] width 152 height 32
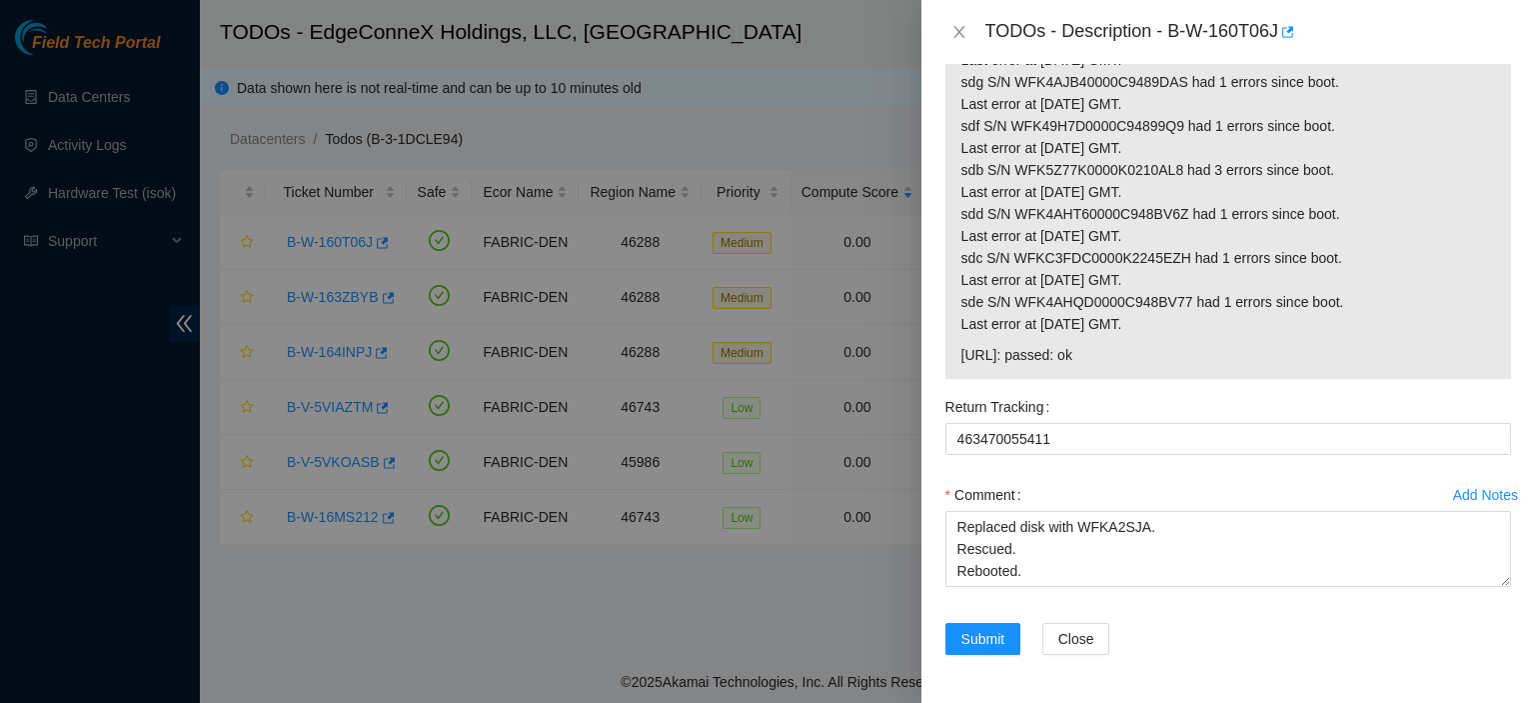
scroll to position [2063, 0]
click at [993, 650] on span "Submit" at bounding box center [983, 639] width 44 height 22
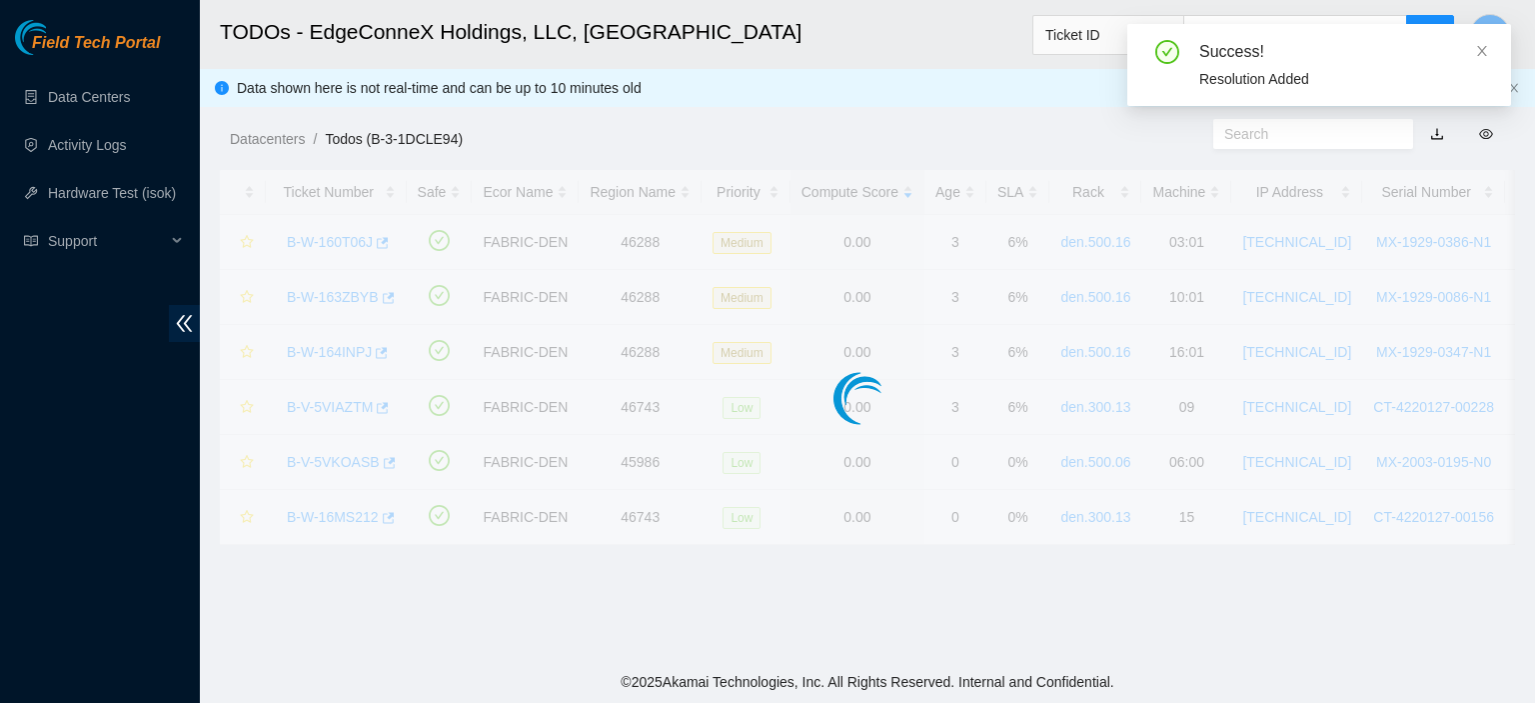
scroll to position [492, 0]
